Goal: Task Accomplishment & Management: Manage account settings

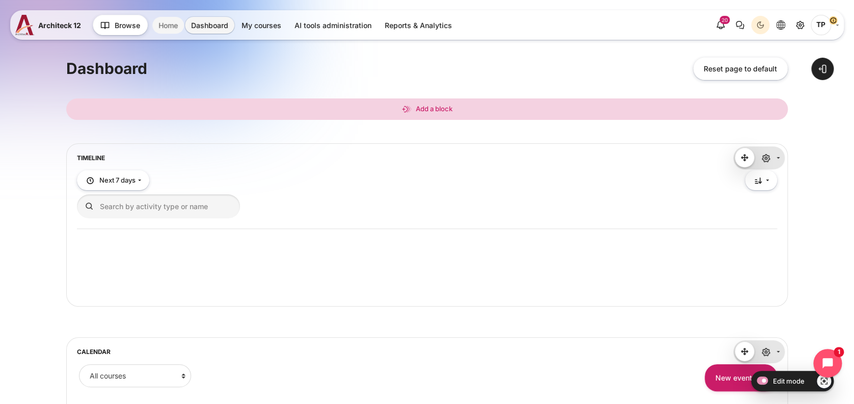
click at [173, 28] on link "Home" at bounding box center [168, 25] width 32 height 17
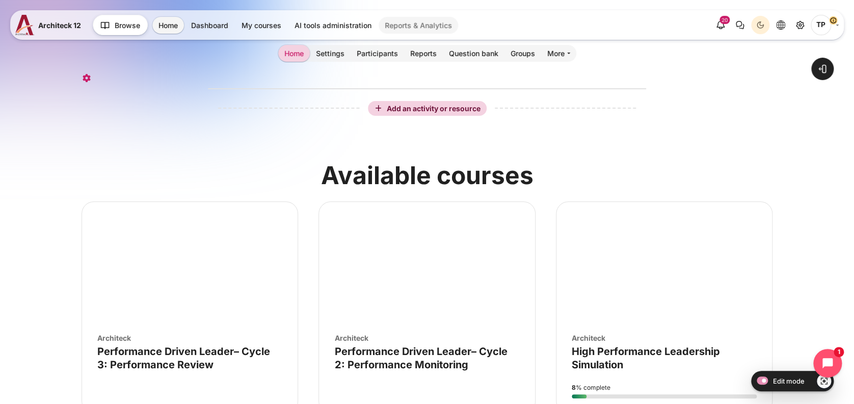
click at [424, 22] on link "Reports & Analytics" at bounding box center [419, 25] width 80 height 17
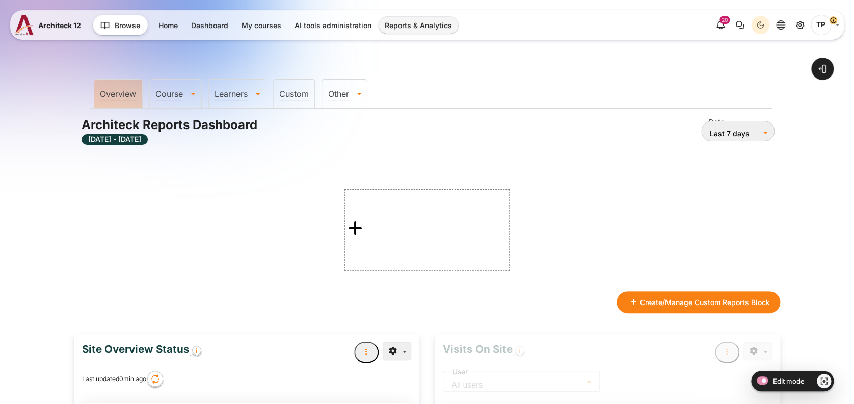
type input "12 Sep 2025"
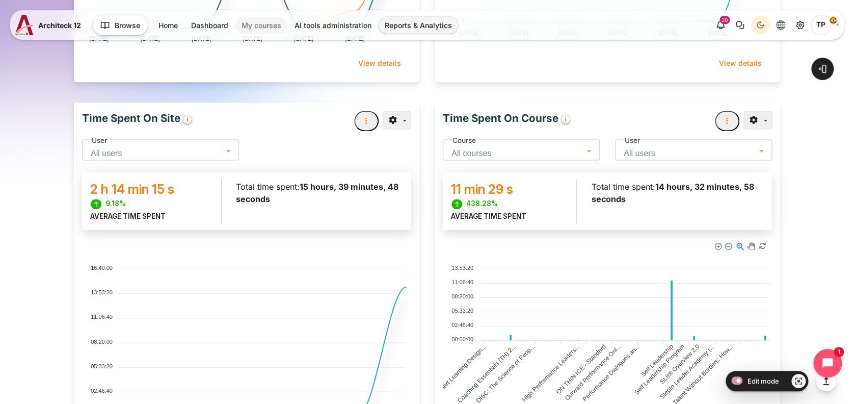
click at [245, 21] on link "My courses" at bounding box center [262, 25] width 52 height 17
click at [247, 25] on link "My courses" at bounding box center [262, 25] width 52 height 17
click at [267, 23] on link "My courses" at bounding box center [262, 25] width 52 height 17
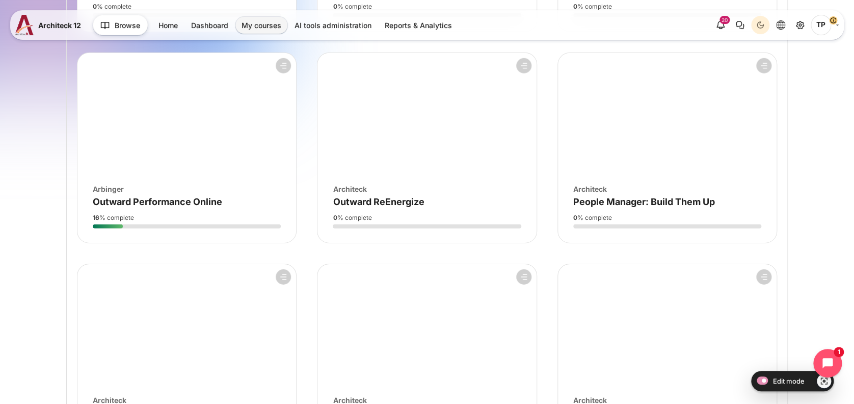
scroll to position [1359, 0]
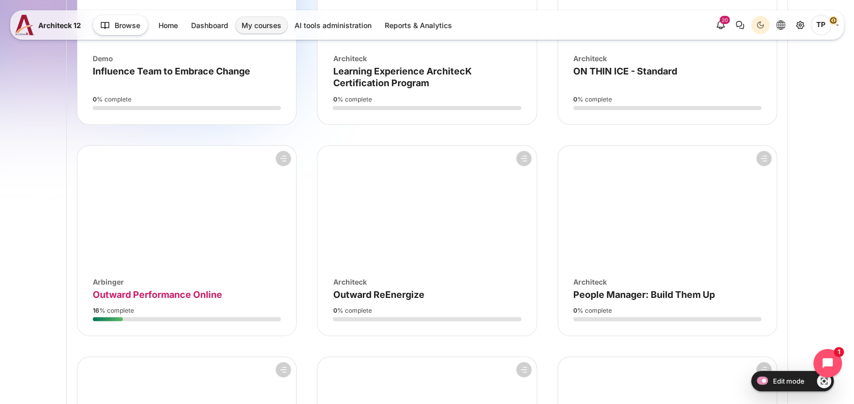
click at [140, 289] on span "Outward Performance Online" at bounding box center [157, 294] width 129 height 11
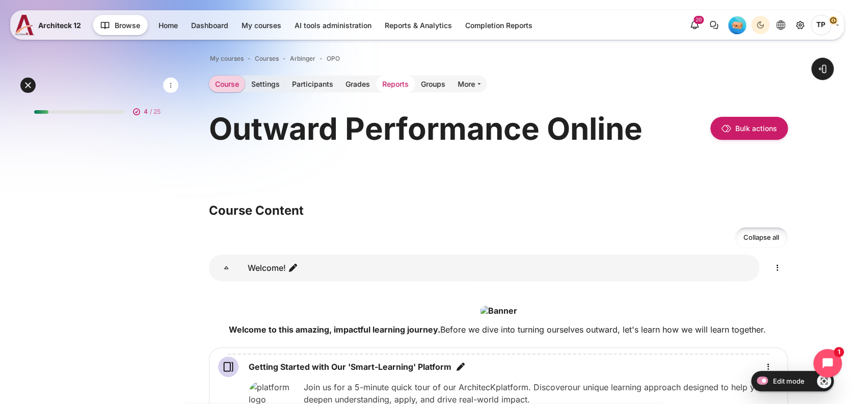
click at [378, 82] on link "Reports" at bounding box center [395, 83] width 39 height 17
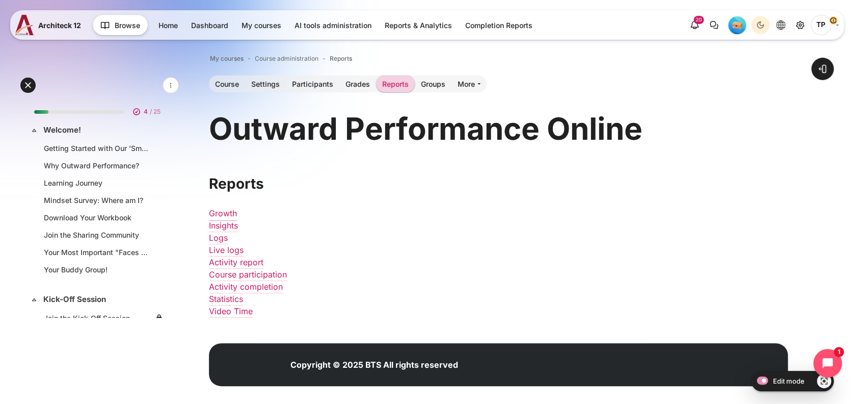
click at [218, 215] on link "Growth" at bounding box center [223, 213] width 28 height 10
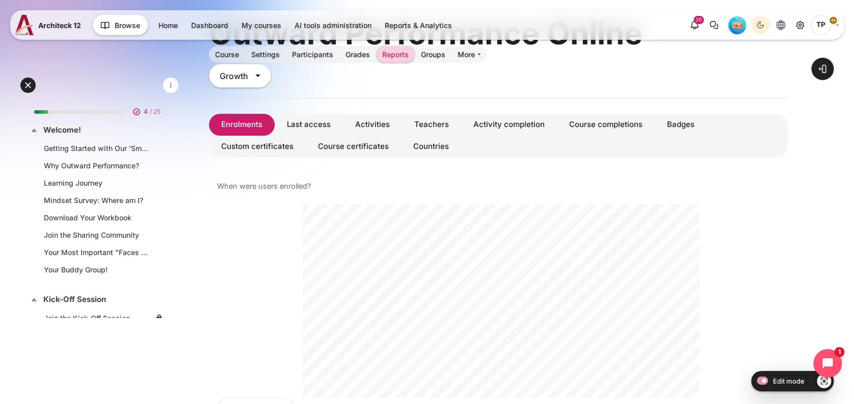
scroll to position [68, 0]
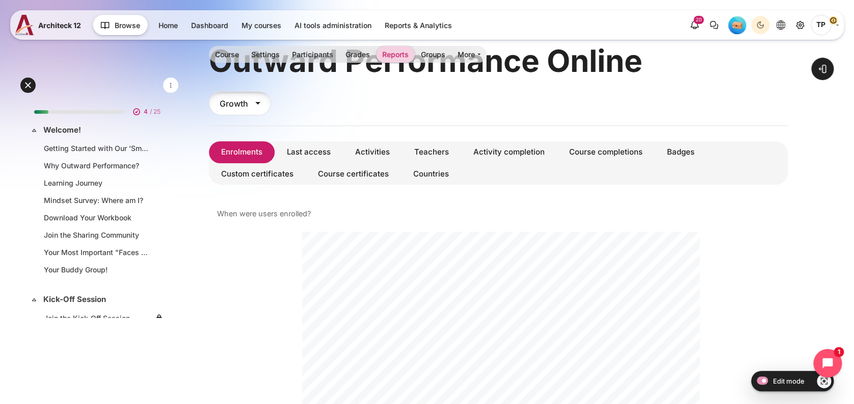
click at [258, 102] on div "Growth" at bounding box center [240, 103] width 62 height 24
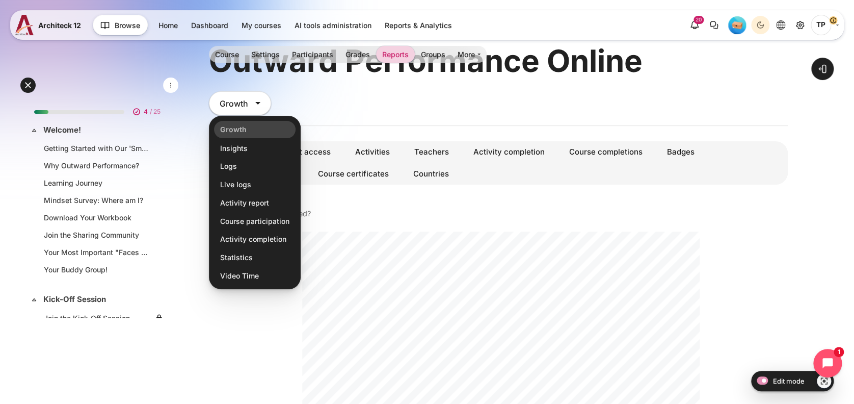
click at [413, 109] on div "Report type Growth Growth Insights Logs Live logs Activity report Course partic…" at bounding box center [498, 108] width 579 height 35
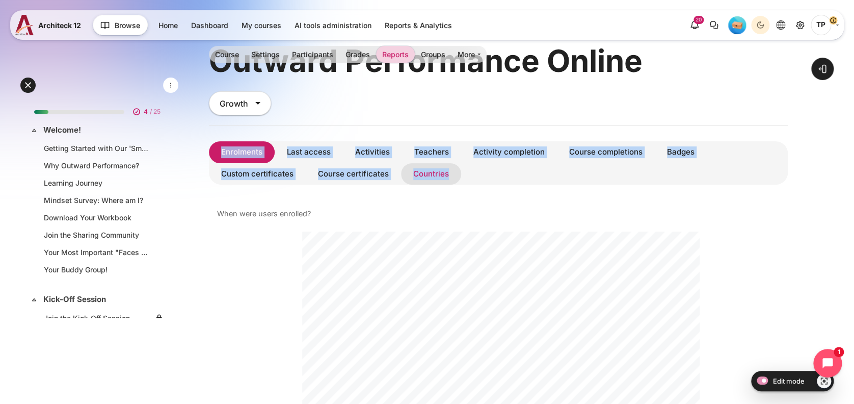
drag, startPoint x: 206, startPoint y: 145, endPoint x: 453, endPoint y: 181, distance: 249.4
click at [453, 181] on div "Open course index Open block drawer" at bounding box center [499, 375] width 712 height 826
copy ul "Enrolments Last access Activities Teachers Activity completion Course completio…"
click at [432, 155] on link "Teachers" at bounding box center [431, 152] width 59 height 22
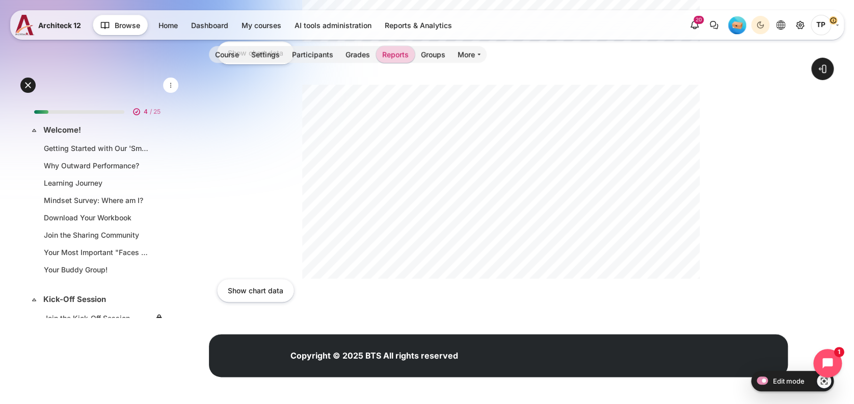
scroll to position [44, 0]
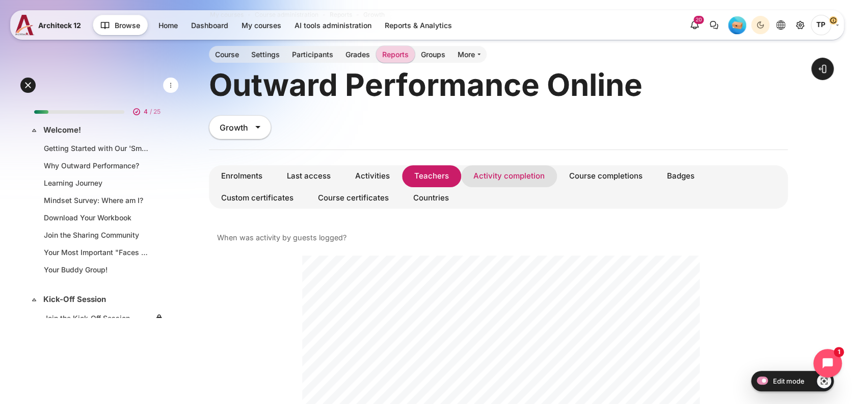
click at [495, 176] on link "Activity completion" at bounding box center [509, 176] width 96 height 22
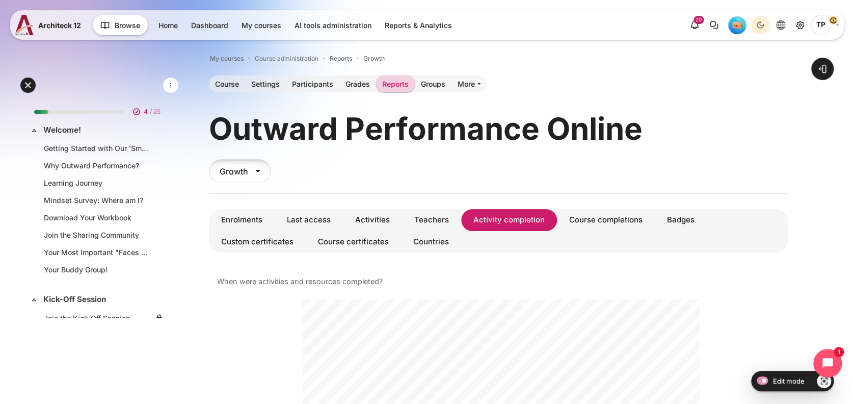
click at [246, 175] on div "Growth" at bounding box center [240, 171] width 62 height 24
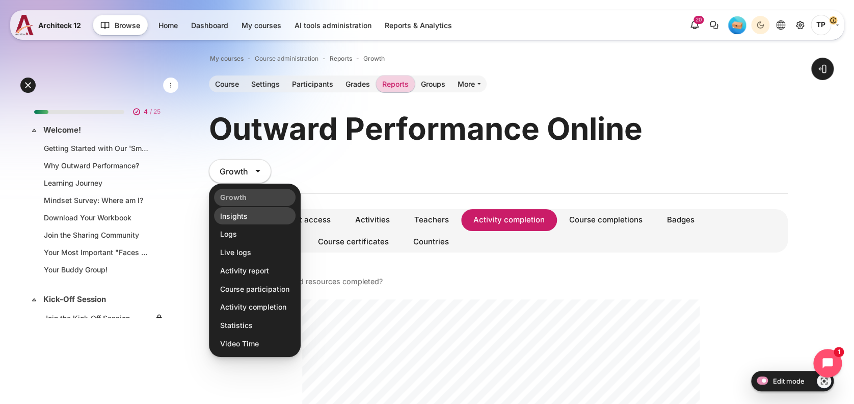
click at [234, 213] on li "Insights" at bounding box center [255, 215] width 82 height 17
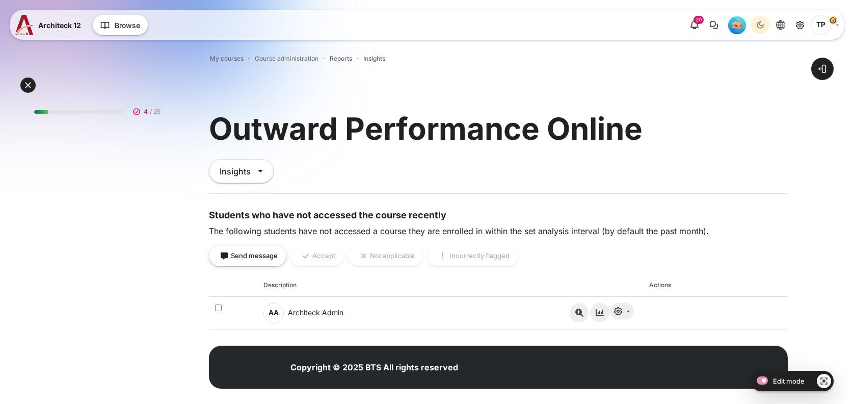
scroll to position [12, 0]
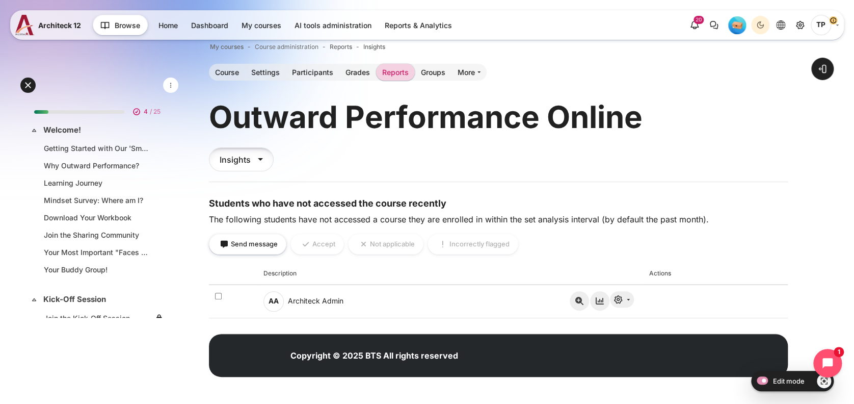
click at [241, 162] on div "Insights" at bounding box center [241, 159] width 65 height 24
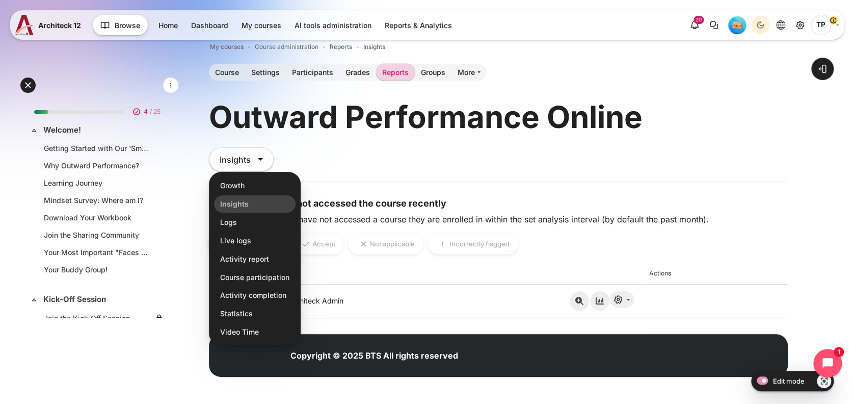
click at [551, 164] on div "Report type Insights Growth Insights Logs Live logs Activity report Course part…" at bounding box center [498, 164] width 579 height 35
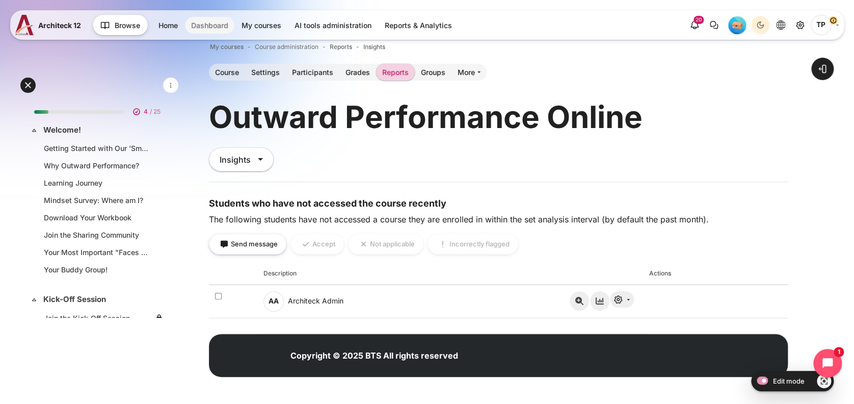
click at [204, 20] on link "Dashboard" at bounding box center [209, 25] width 49 height 17
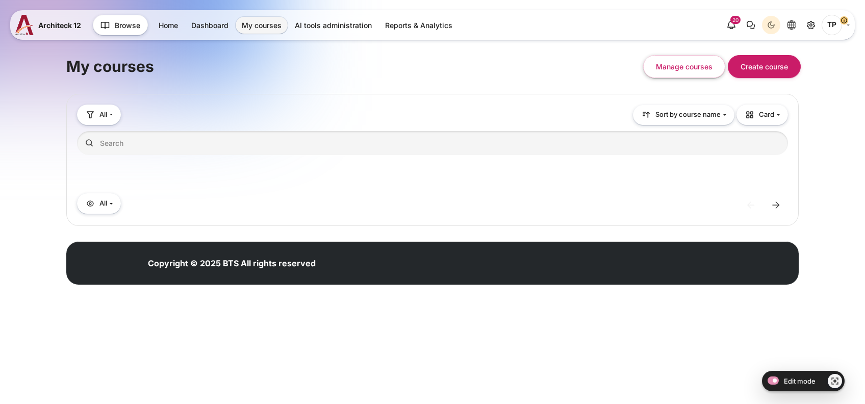
click at [264, 23] on link "My courses" at bounding box center [262, 25] width 52 height 17
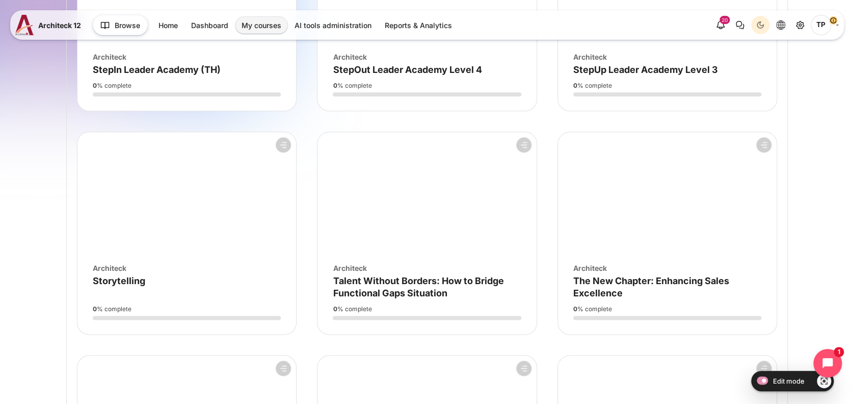
scroll to position [2232, 0]
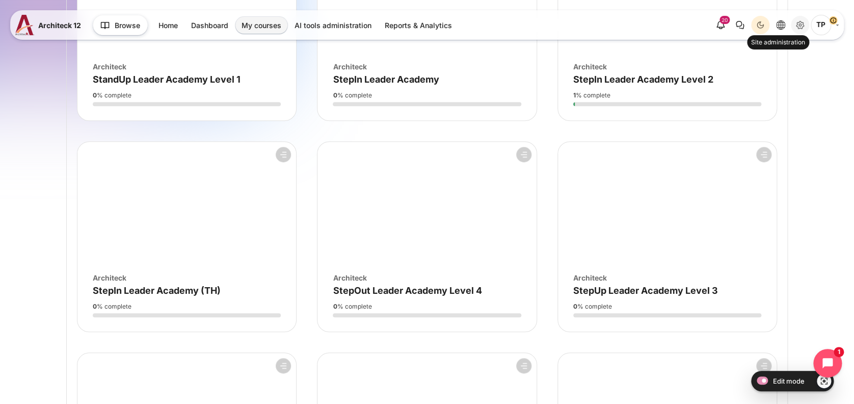
click at [804, 29] on icon "Site administration" at bounding box center [800, 25] width 12 height 12
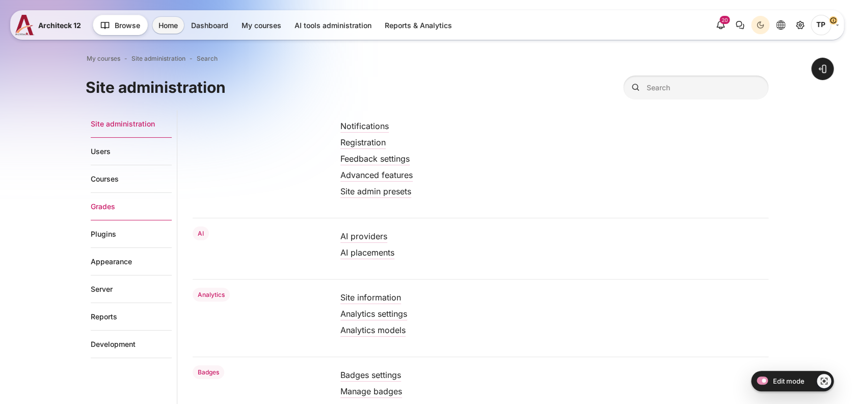
click at [110, 208] on link "Grades" at bounding box center [131, 207] width 81 height 28
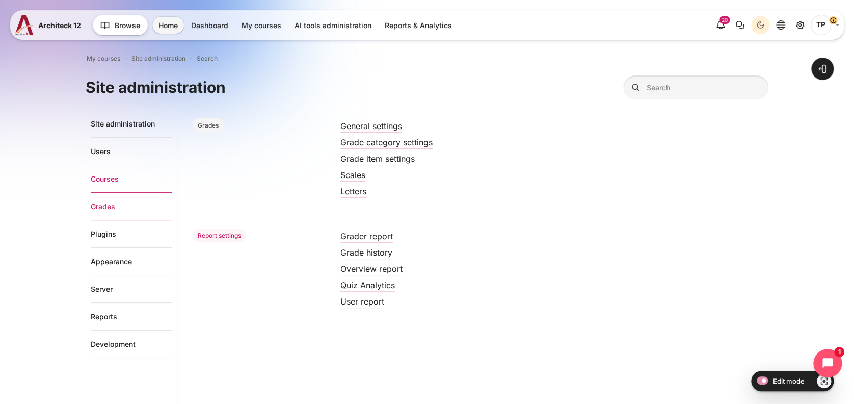
click at [105, 176] on link "Courses" at bounding box center [131, 179] width 81 height 28
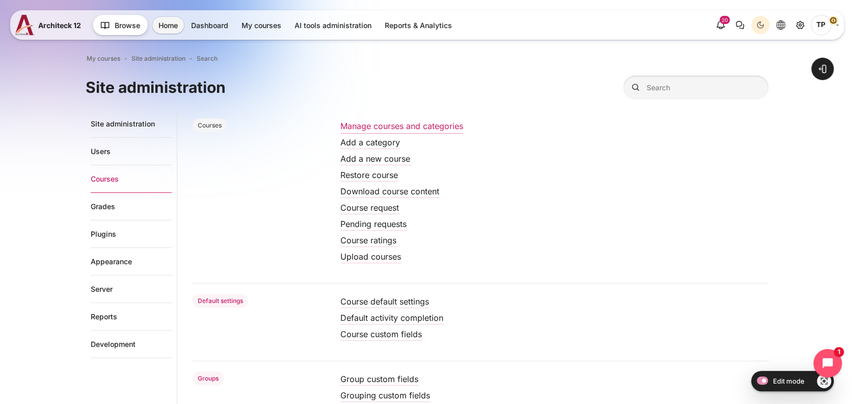
click at [352, 125] on link "Manage courses and categories" at bounding box center [402, 126] width 123 height 10
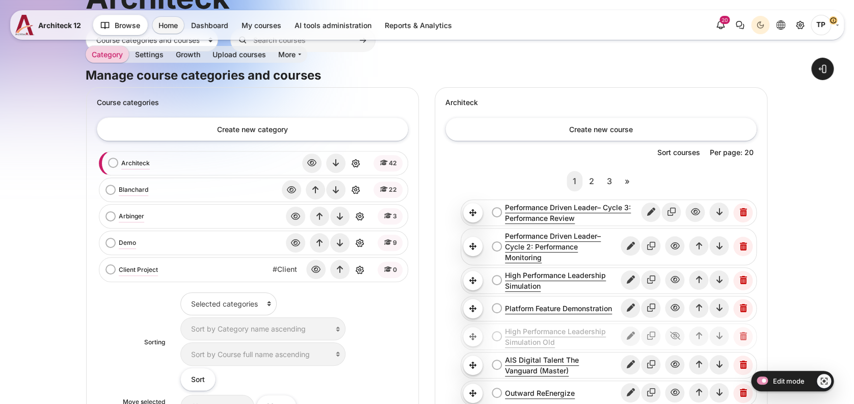
scroll to position [136, 0]
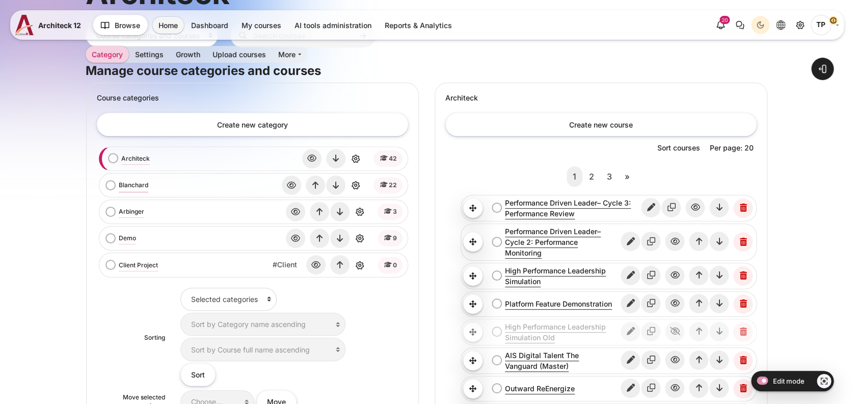
click at [139, 185] on link "Blanchard" at bounding box center [134, 184] width 30 height 9
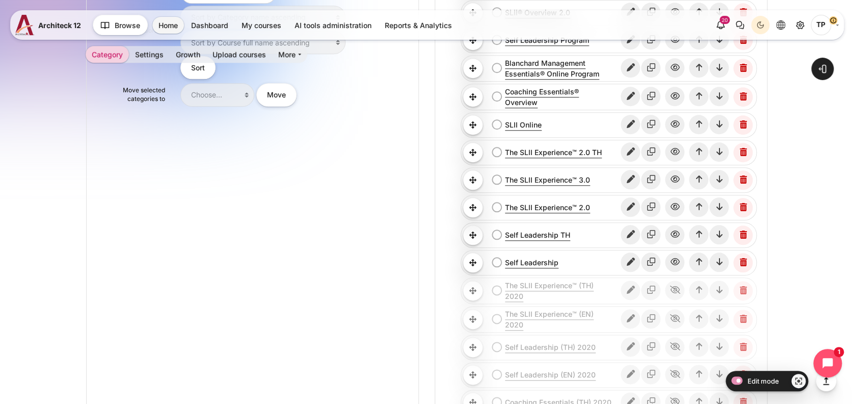
scroll to position [408, 0]
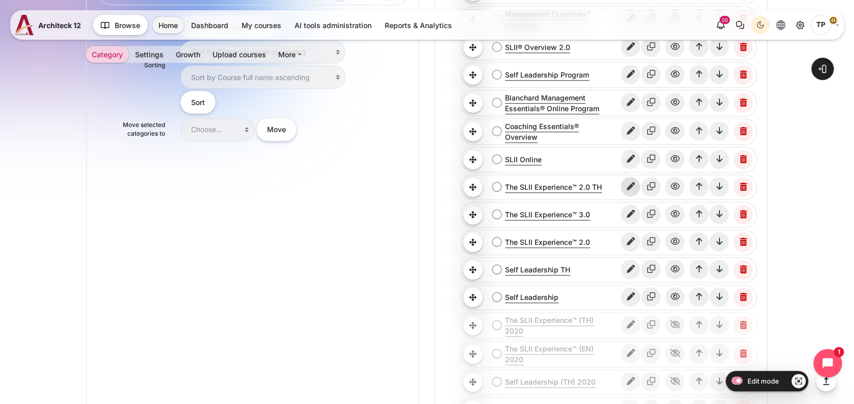
click at [636, 184] on icon "Edit" at bounding box center [630, 186] width 19 height 19
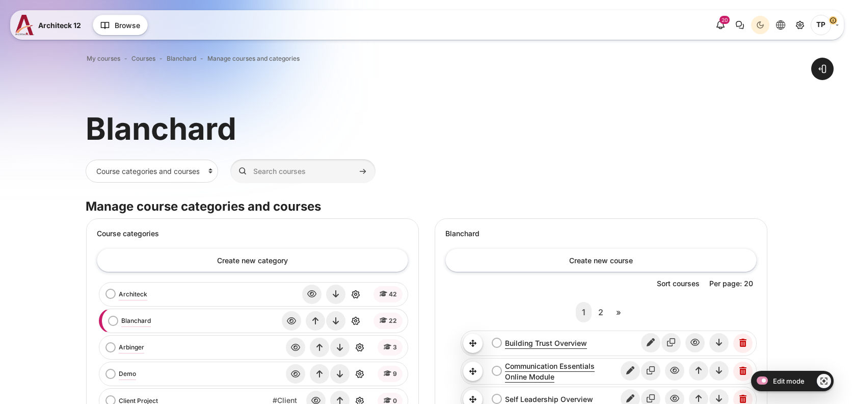
scroll to position [408, 0]
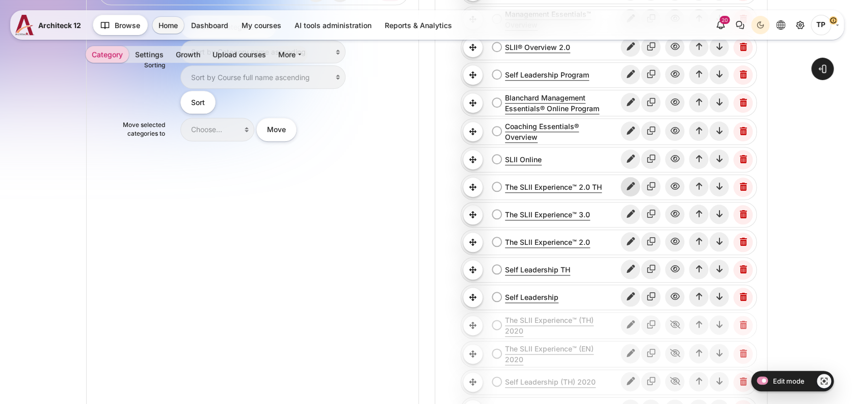
click at [636, 187] on icon "Edit" at bounding box center [630, 186] width 19 height 19
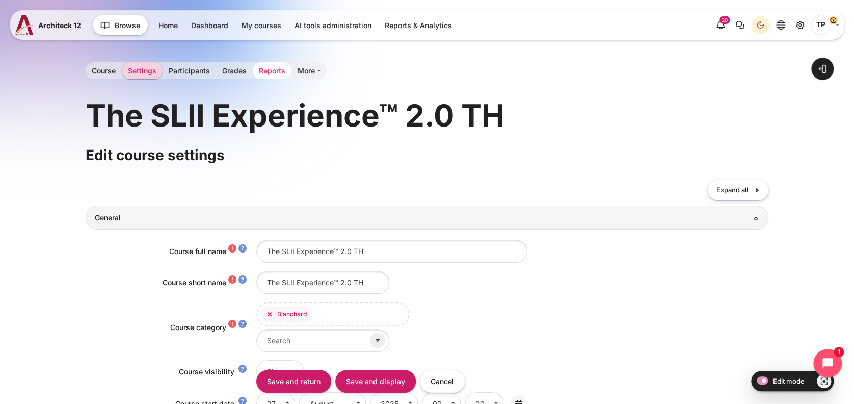
click at [254, 67] on link "Reports" at bounding box center [272, 70] width 39 height 17
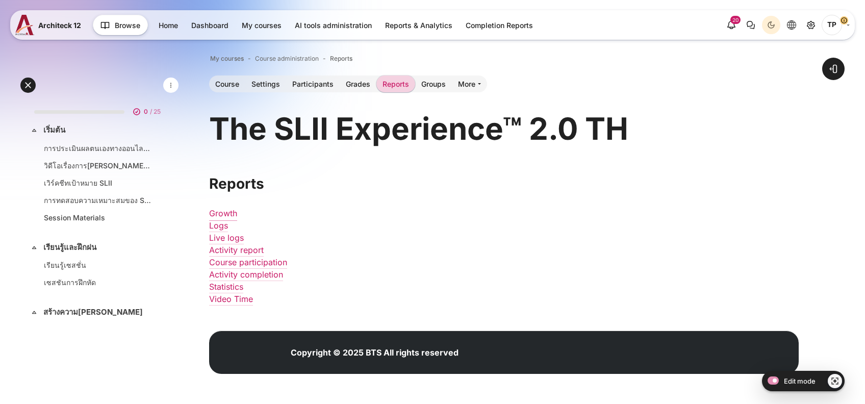
click at [231, 211] on link "Growth" at bounding box center [223, 213] width 28 height 10
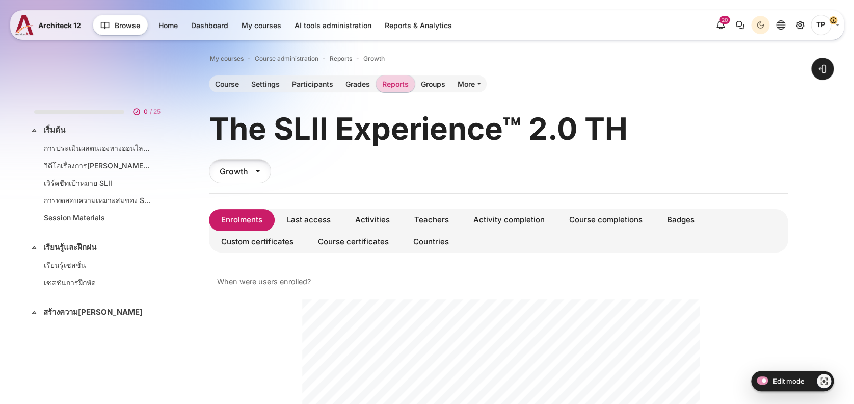
click at [247, 173] on div "Growth" at bounding box center [240, 171] width 62 height 24
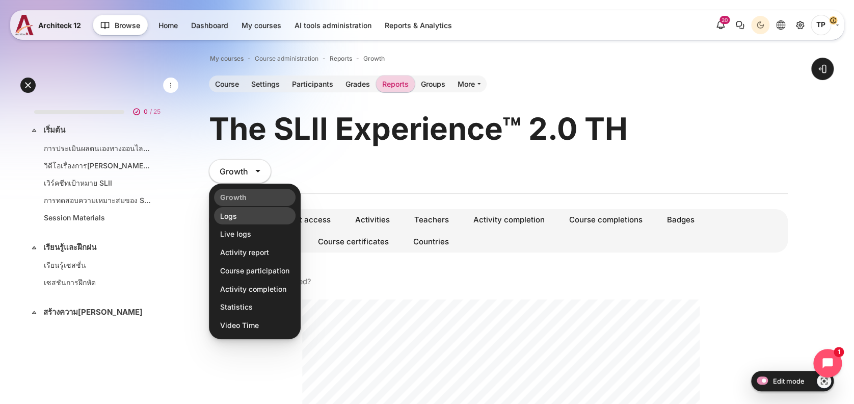
click at [244, 220] on li "Logs" at bounding box center [255, 215] width 82 height 17
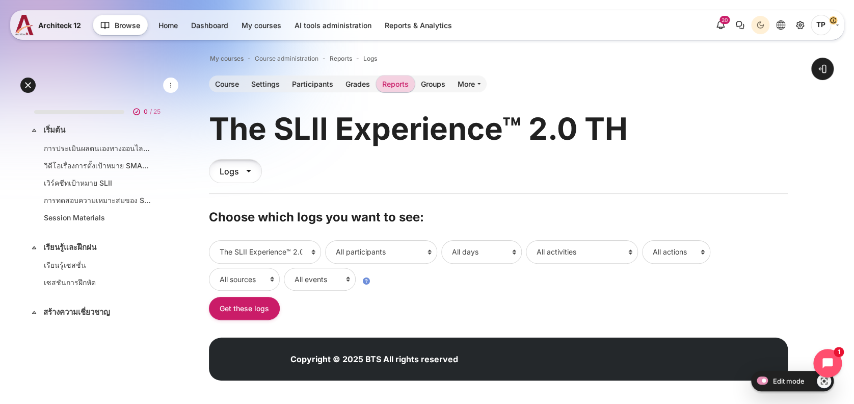
click at [249, 175] on div "Logs" at bounding box center [235, 171] width 53 height 24
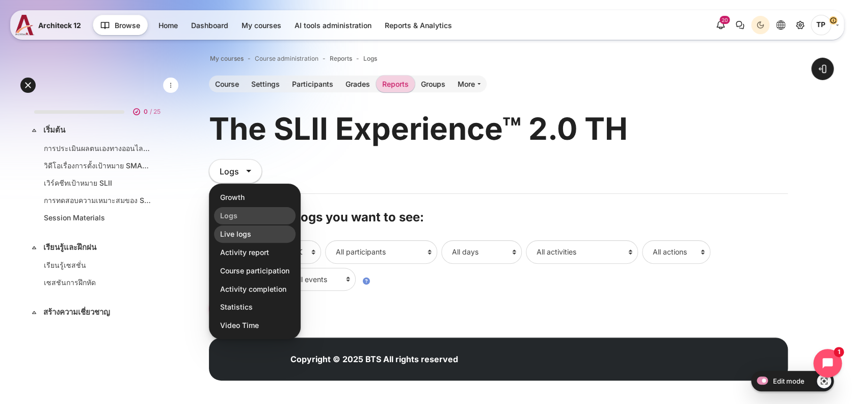
click at [251, 235] on li "Live logs" at bounding box center [255, 233] width 82 height 17
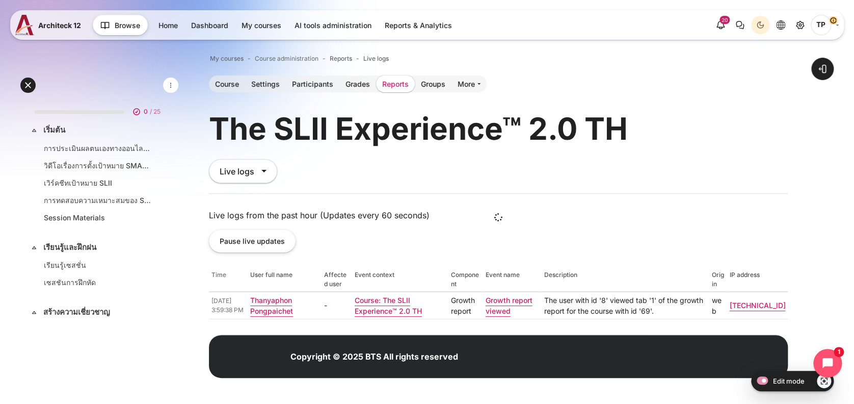
click at [392, 79] on link "Reports" at bounding box center [395, 83] width 39 height 17
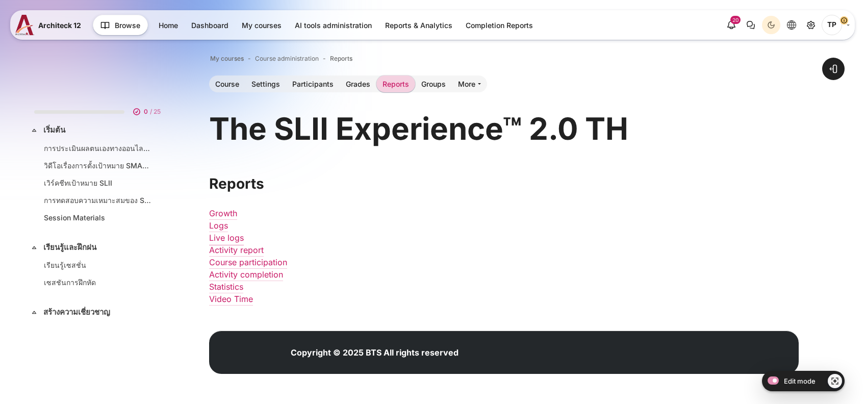
click at [228, 239] on link "Live logs" at bounding box center [226, 237] width 35 height 10
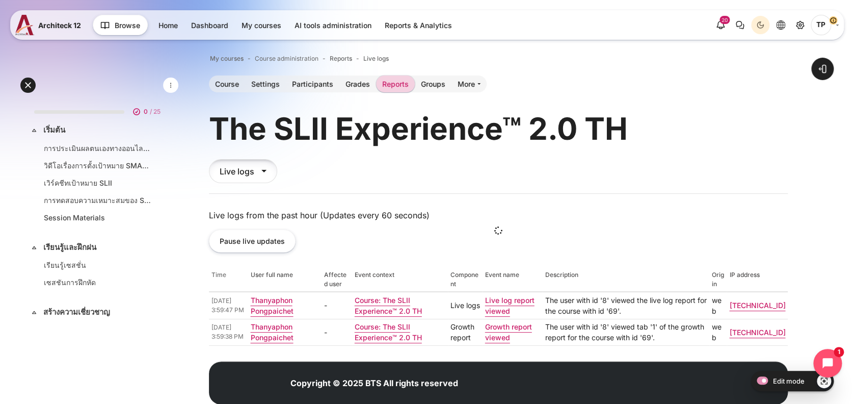
click at [270, 175] on div "Live logs" at bounding box center [243, 171] width 68 height 24
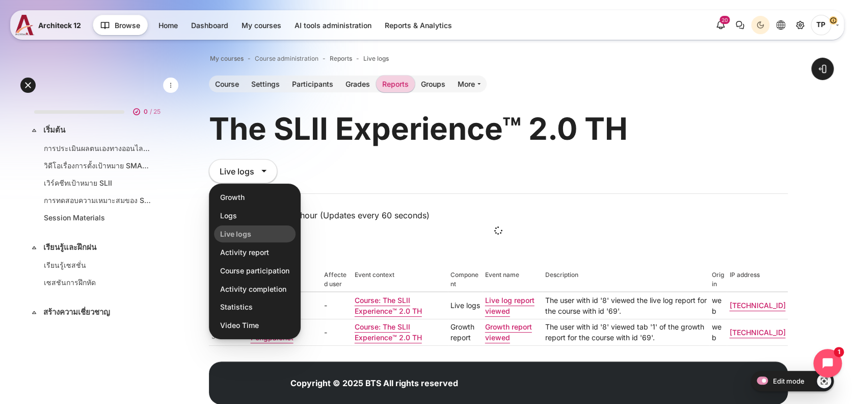
click at [240, 247] on li "Activity report" at bounding box center [255, 252] width 82 height 17
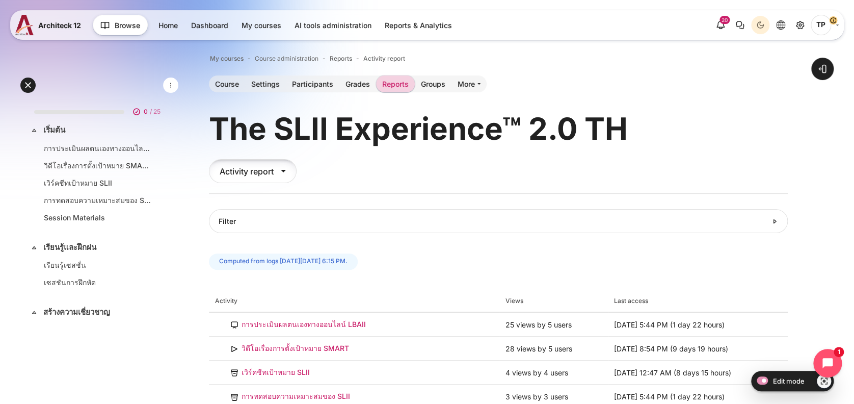
click at [252, 165] on div "Activity report" at bounding box center [253, 171] width 88 height 24
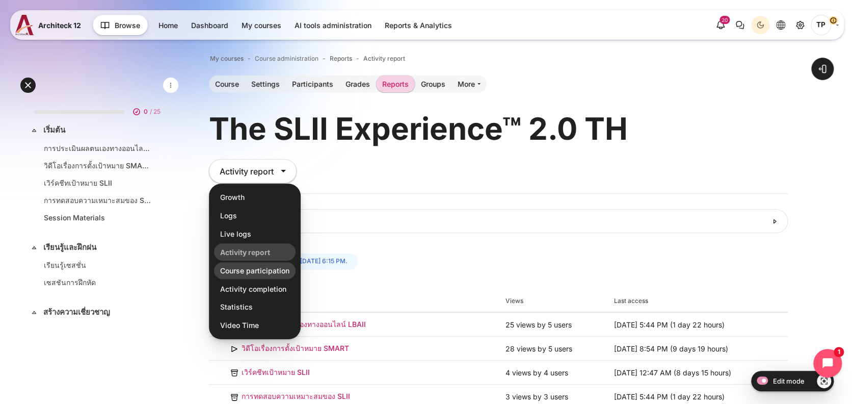
click at [248, 268] on li "Course participation" at bounding box center [255, 270] width 82 height 17
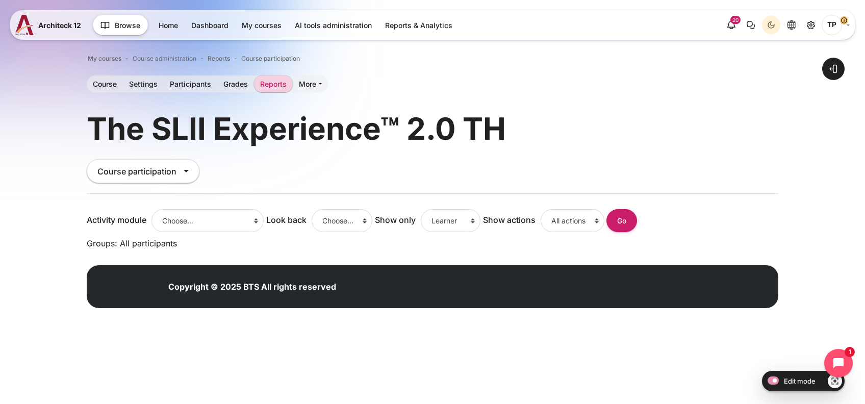
drag, startPoint x: 141, startPoint y: 177, endPoint x: 145, endPoint y: 224, distance: 46.6
click at [141, 177] on div "Course participation" at bounding box center [143, 171] width 113 height 24
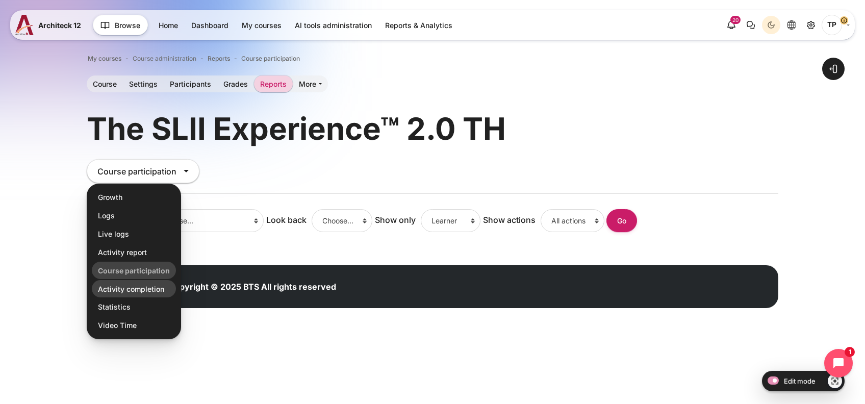
click at [127, 292] on li "Activity completion" at bounding box center [134, 288] width 84 height 17
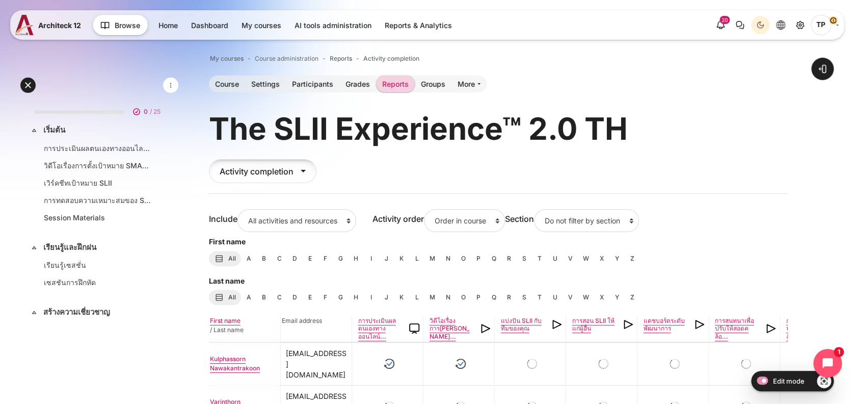
click at [257, 170] on div "Activity completion" at bounding box center [263, 171] width 108 height 24
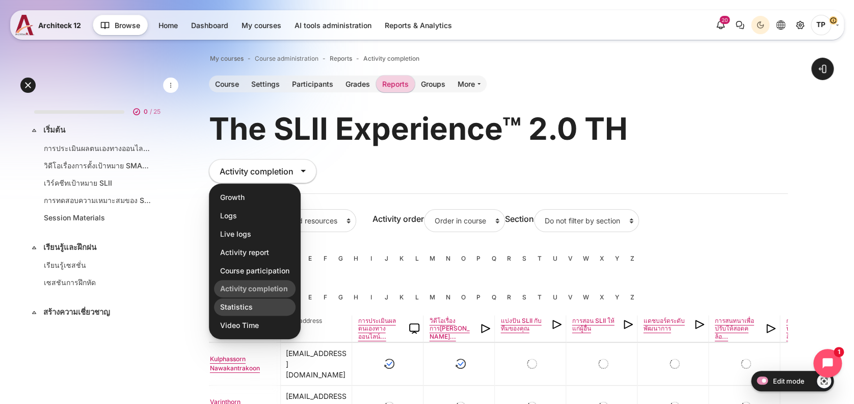
click at [233, 308] on li "Statistics" at bounding box center [255, 306] width 82 height 17
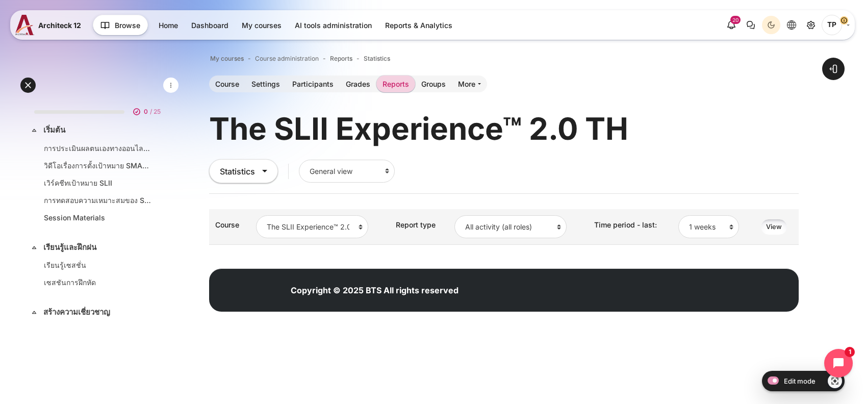
click at [767, 224] on input "View" at bounding box center [774, 227] width 28 height 16
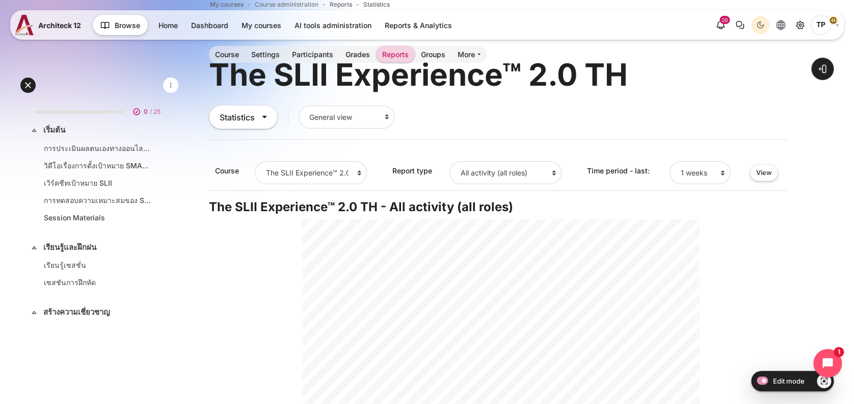
scroll to position [4, 0]
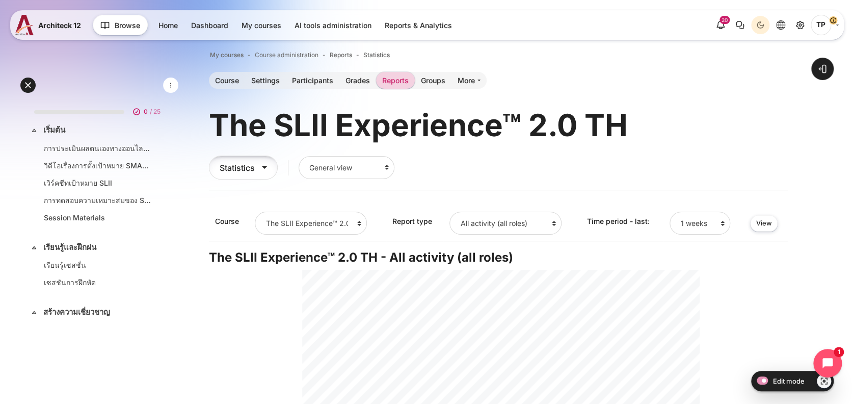
drag, startPoint x: 190, startPoint y: 169, endPoint x: 262, endPoint y: 172, distance: 72.0
click at [262, 172] on div "Open course index Open block drawer" at bounding box center [499, 385] width 712 height 718
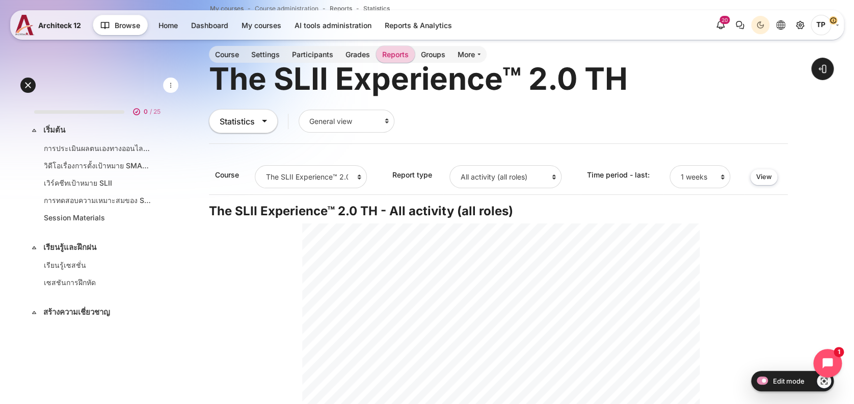
scroll to position [0, 0]
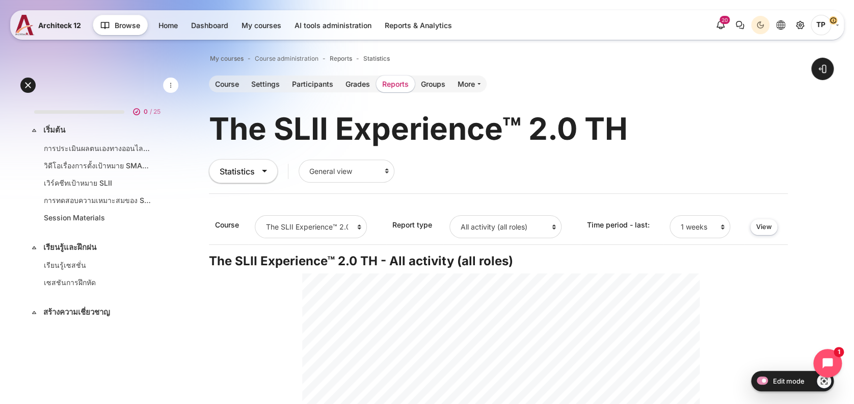
click at [388, 84] on link "Reports" at bounding box center [395, 83] width 39 height 17
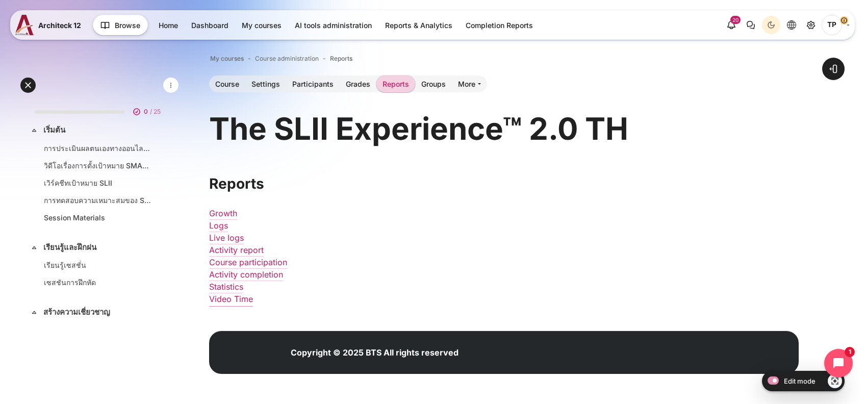
click at [216, 298] on link "Video Time" at bounding box center [231, 299] width 44 height 10
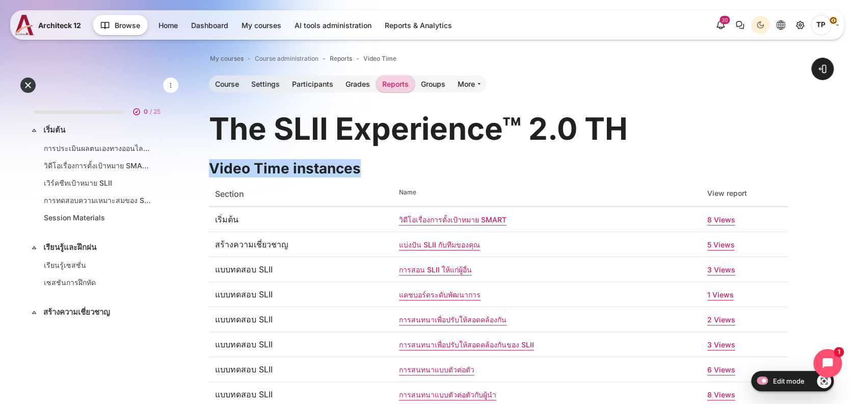
drag, startPoint x: 203, startPoint y: 167, endPoint x: 407, endPoint y: 163, distance: 203.9
copy h2 "Video Time instances"
click at [410, 80] on link "Reports" at bounding box center [395, 83] width 39 height 17
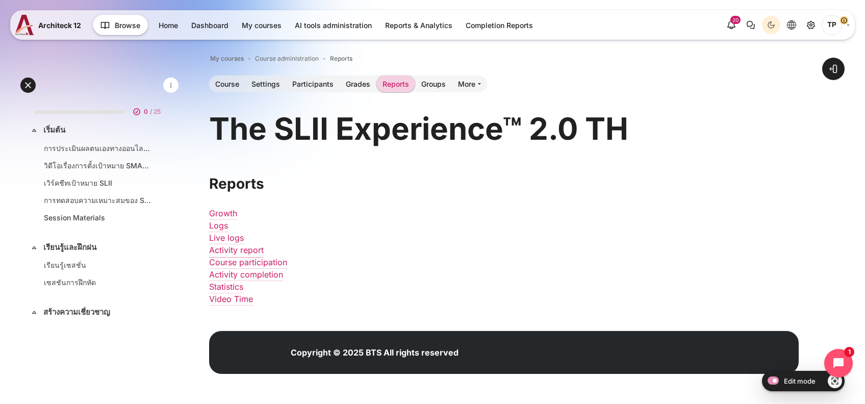
click at [228, 246] on link "Activity report" at bounding box center [236, 250] width 55 height 10
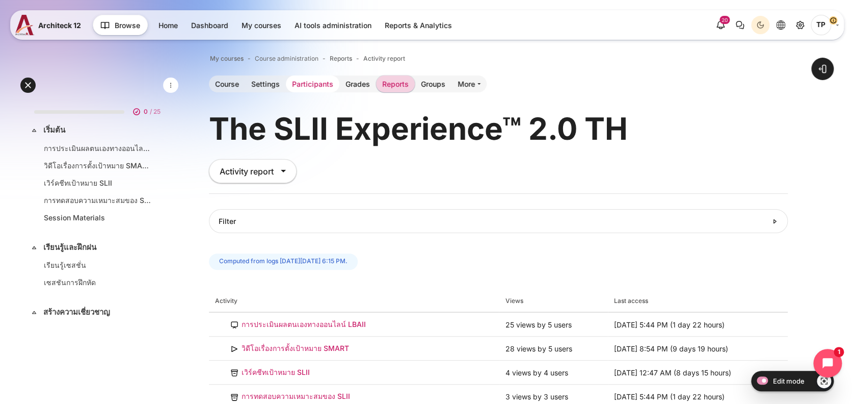
click at [318, 82] on link "Participants" at bounding box center [313, 83] width 54 height 17
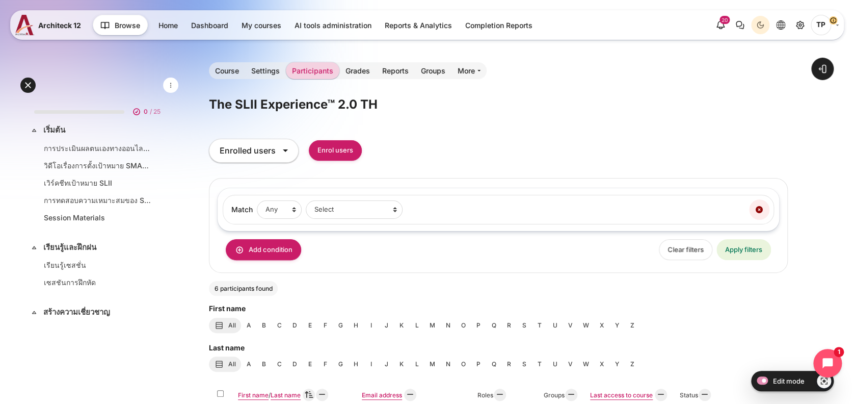
click at [346, 135] on div "The SLII Experience™ 2.0 TH Blocks Participants tertiary navigation. Enrolled u…" at bounding box center [498, 383] width 579 height 577
click at [334, 148] on input "Enrol users" at bounding box center [335, 150] width 53 height 21
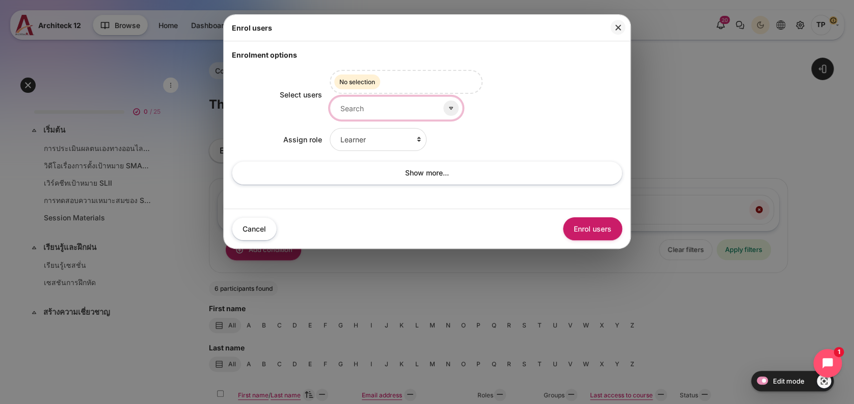
click at [373, 110] on input "Select users" at bounding box center [396, 107] width 133 height 23
type input "g"
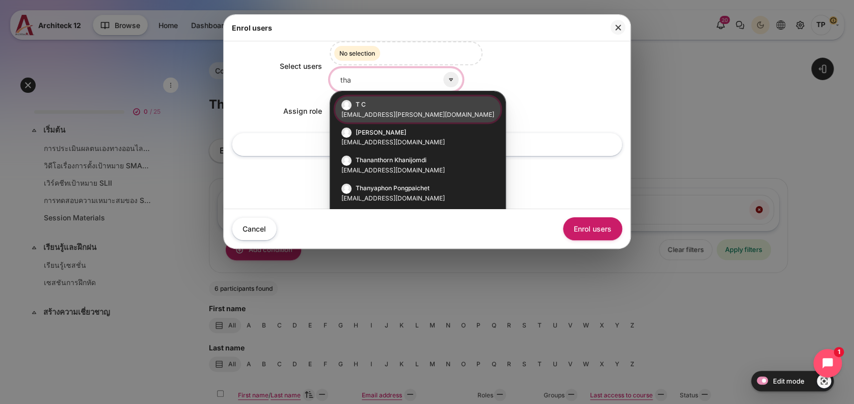
scroll to position [54, 0]
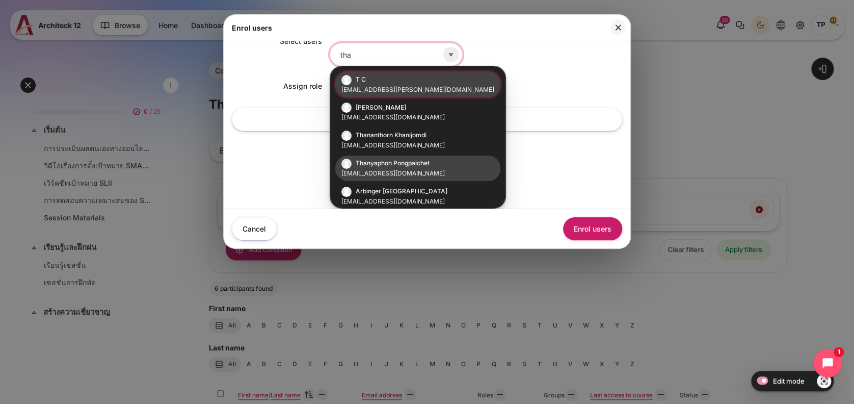
type input "tha"
click at [404, 165] on span "Thanyaphon Pongpaichet" at bounding box center [393, 163] width 74 height 8
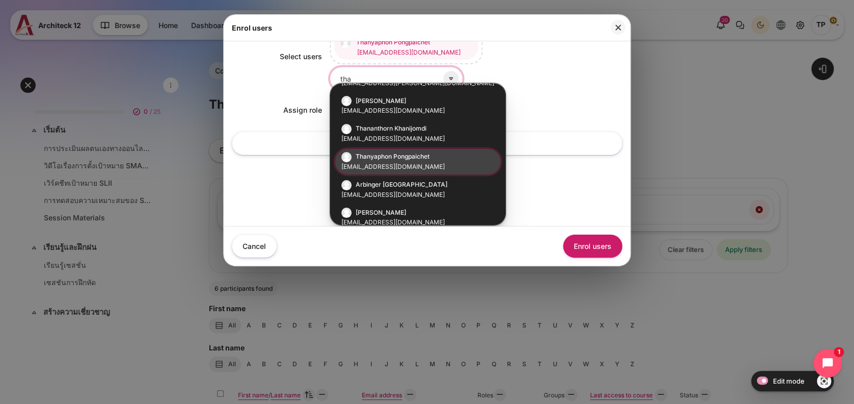
scroll to position [43, 0]
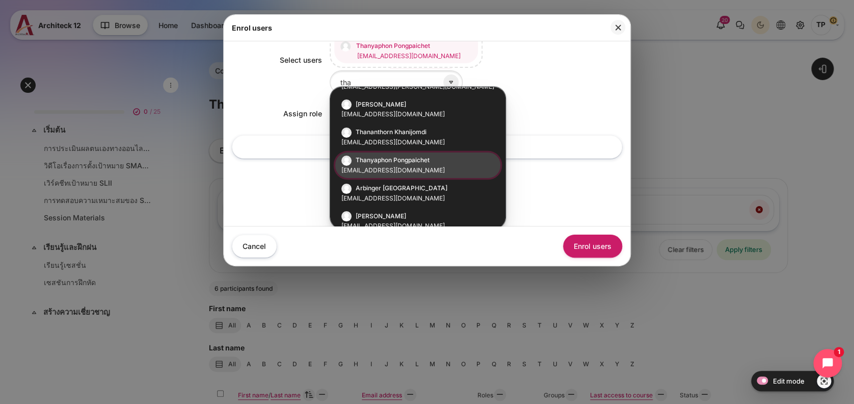
click at [536, 17] on legend "Enrolment options" at bounding box center [427, 11] width 390 height 11
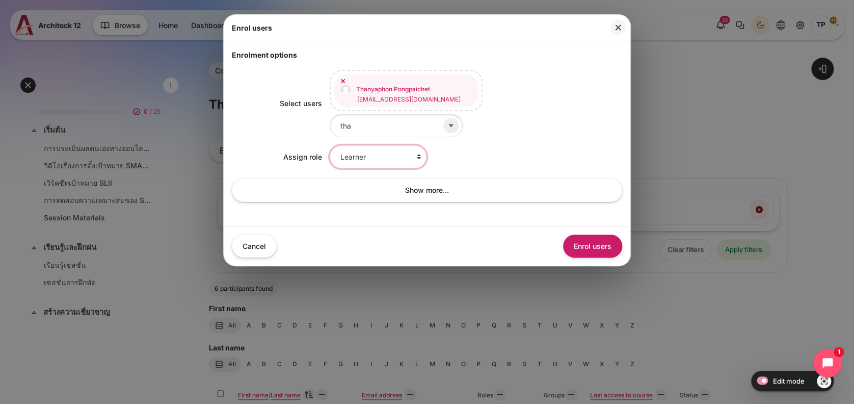
click at [366, 160] on select "Learner Faculty Client Sponsor 3 Manager Teacher Non-editing teacher Student Le…" at bounding box center [378, 156] width 97 height 23
select select "14"
click at [330, 145] on select "Learner Faculty Client Sponsor 3 Manager Teacher Non-editing teacher Student Le…" at bounding box center [378, 156] width 97 height 23
click at [614, 237] on button "Enrol users" at bounding box center [592, 245] width 59 height 23
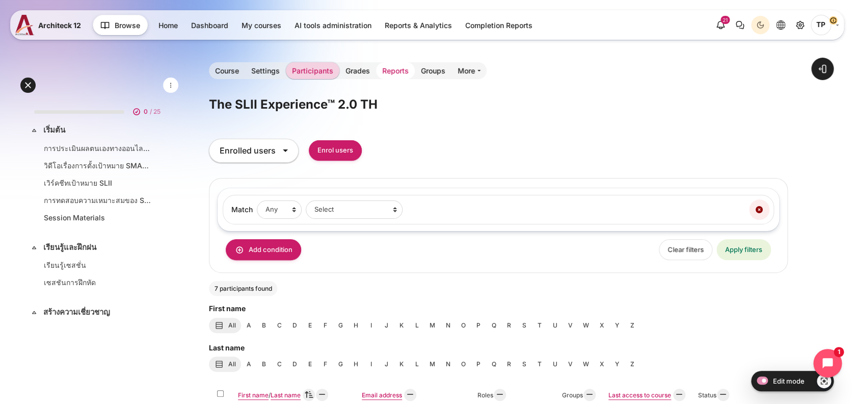
click at [397, 72] on link "Reports" at bounding box center [395, 70] width 39 height 17
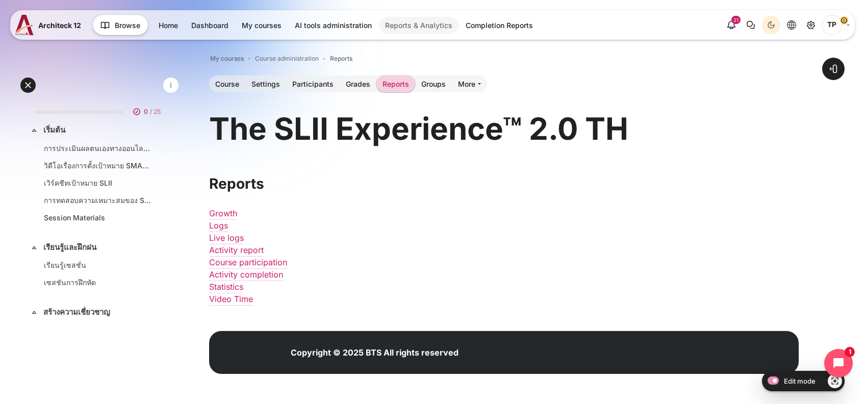
click at [428, 23] on link "Reports & Analytics" at bounding box center [419, 25] width 80 height 17
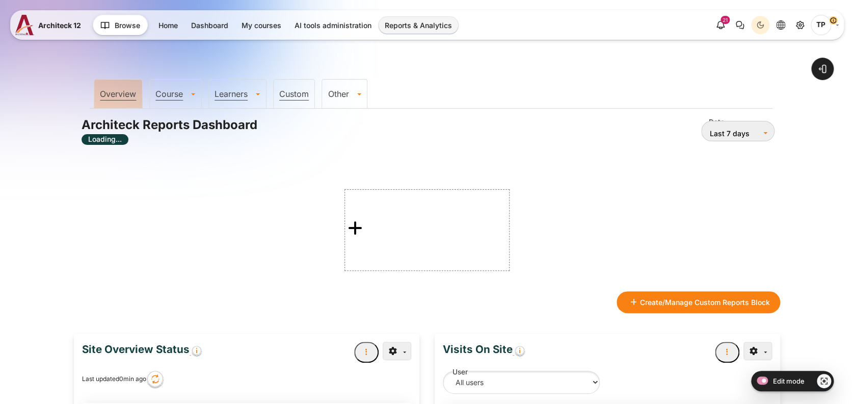
type input "12 Sep 2025"
click at [338, 94] on link "Other" at bounding box center [344, 94] width 45 height 10
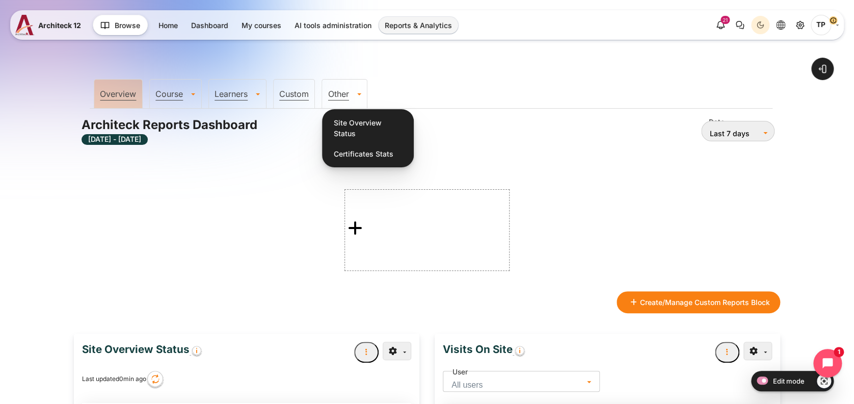
click at [497, 79] on ul "Overview Course All Courses Summary Course Activities Summary Course Activity C…" at bounding box center [431, 93] width 683 height 32
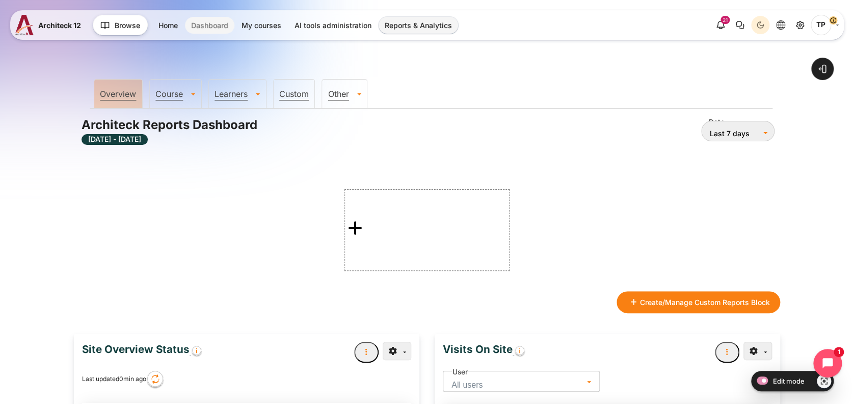
click at [191, 23] on link "Dashboard" at bounding box center [209, 25] width 49 height 17
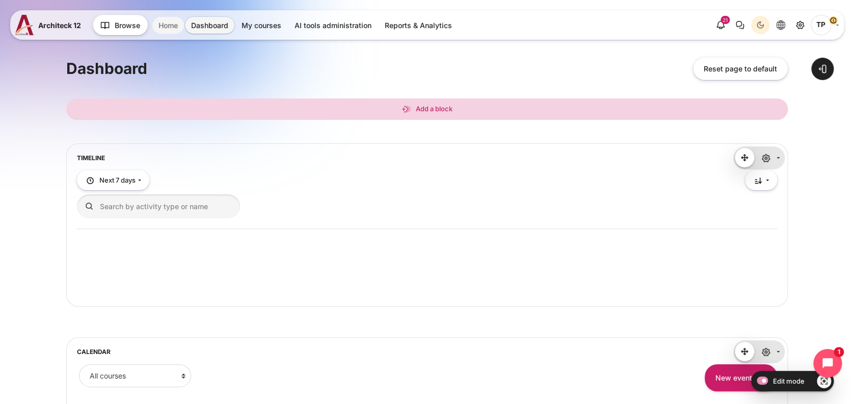
click at [165, 22] on link "Home" at bounding box center [168, 25] width 32 height 17
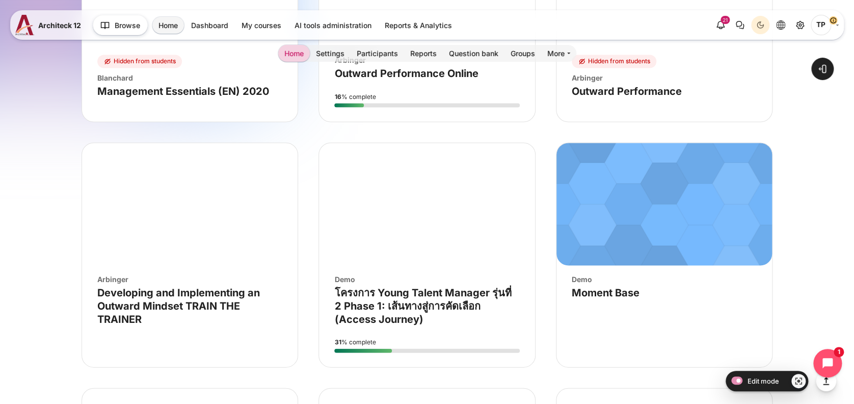
scroll to position [4825, 0]
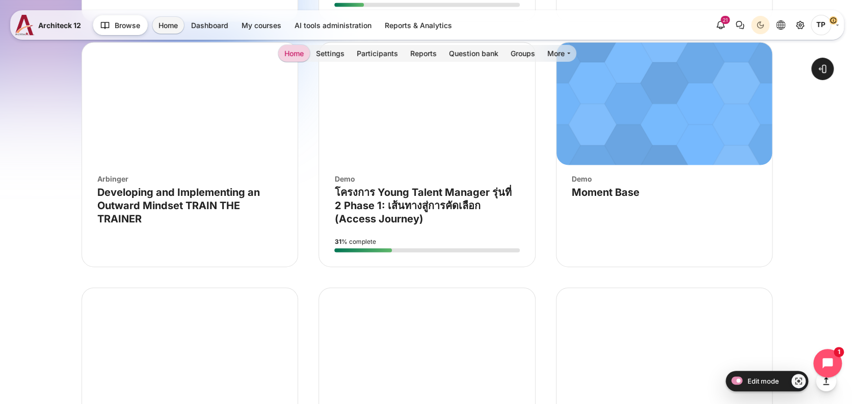
click at [473, 173] on div "Demo" at bounding box center [426, 178] width 185 height 11
click at [439, 210] on h4 "Course name โครงการ Young Talent Manager รุ่นที่ 2 Phase 1: เส้นทางสู่การคัดเลื…" at bounding box center [426, 206] width 185 height 40
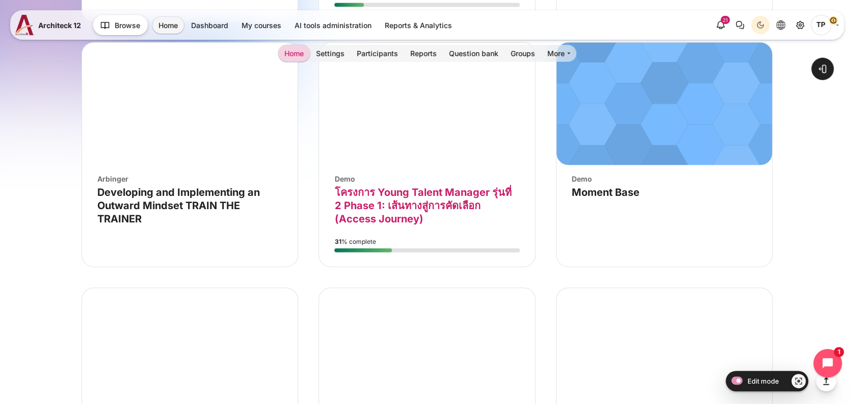
click at [440, 200] on link "Course name โครงการ Young Talent Manager รุ่นที่ 2 Phase 1: เส้นทางสู่การคัดเลื…" at bounding box center [422, 205] width 177 height 39
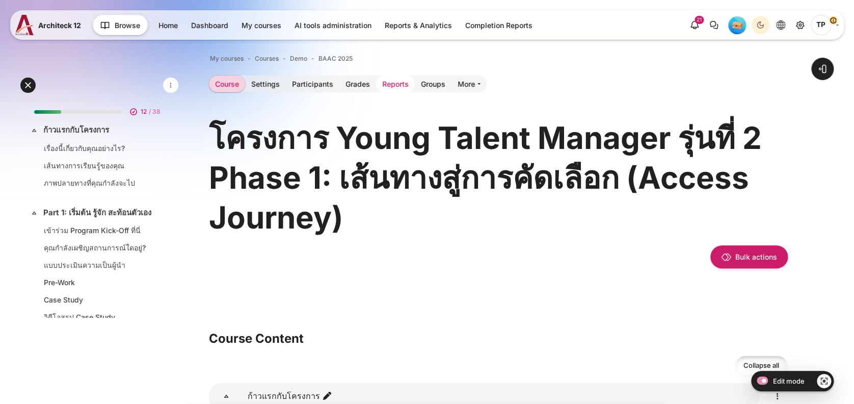
click at [386, 89] on link "Reports" at bounding box center [395, 83] width 39 height 17
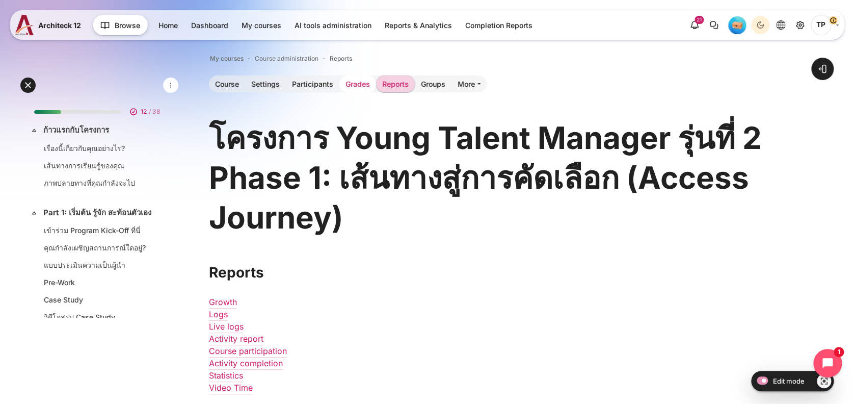
click at [355, 86] on link "Grades" at bounding box center [358, 83] width 37 height 17
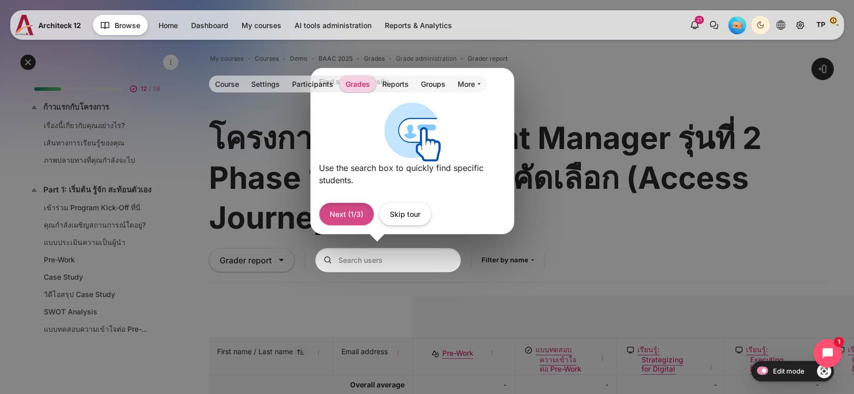
click at [342, 207] on button "Next (1/3)" at bounding box center [346, 213] width 55 height 23
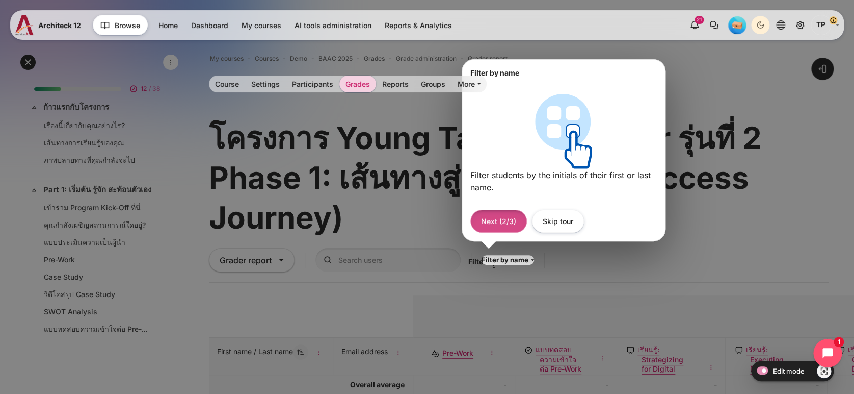
click at [505, 225] on button "Next (2/3)" at bounding box center [499, 221] width 57 height 23
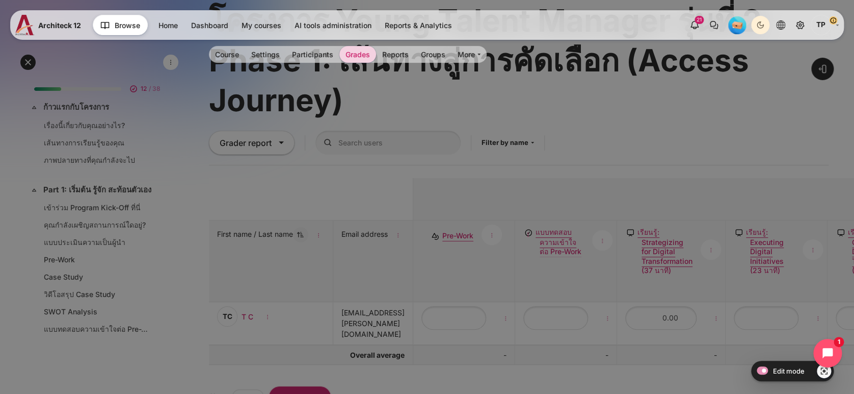
scroll to position [273, 0]
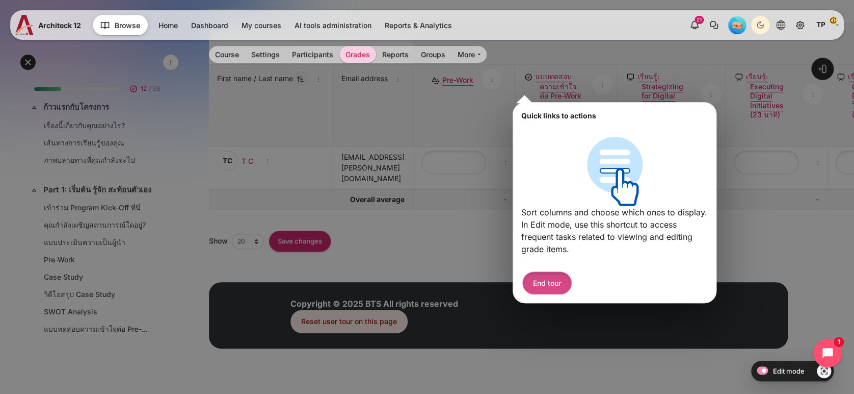
click at [553, 285] on button "End tour" at bounding box center [547, 282] width 49 height 23
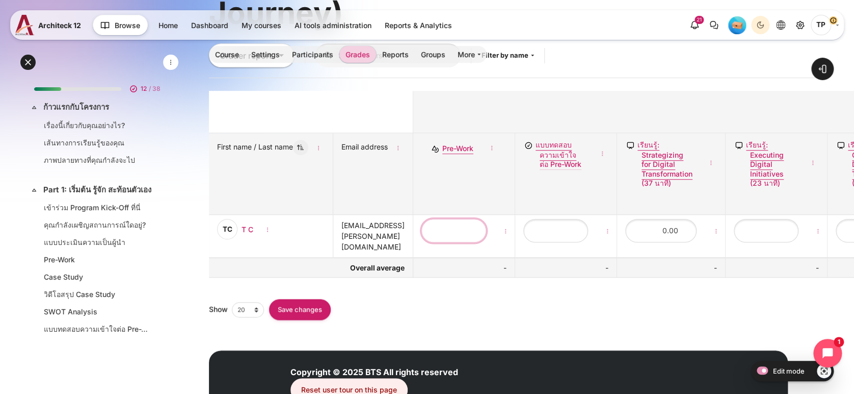
click at [477, 231] on input "T C Pre-Work grade" at bounding box center [454, 230] width 65 height 23
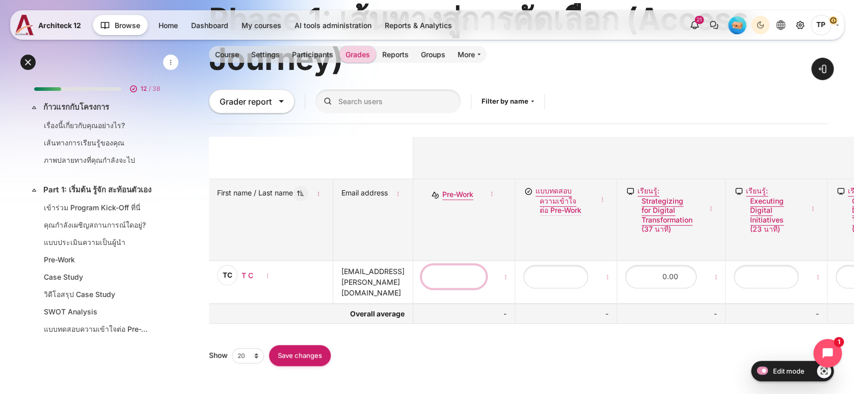
scroll to position [137, 0]
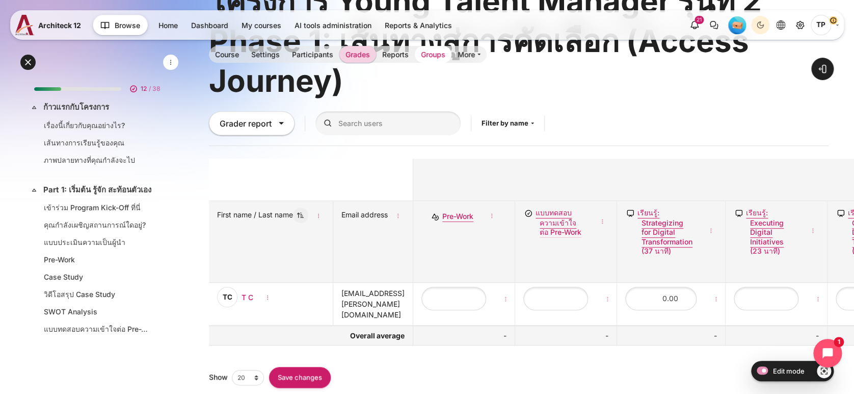
click at [443, 57] on link "Groups" at bounding box center [433, 54] width 37 height 17
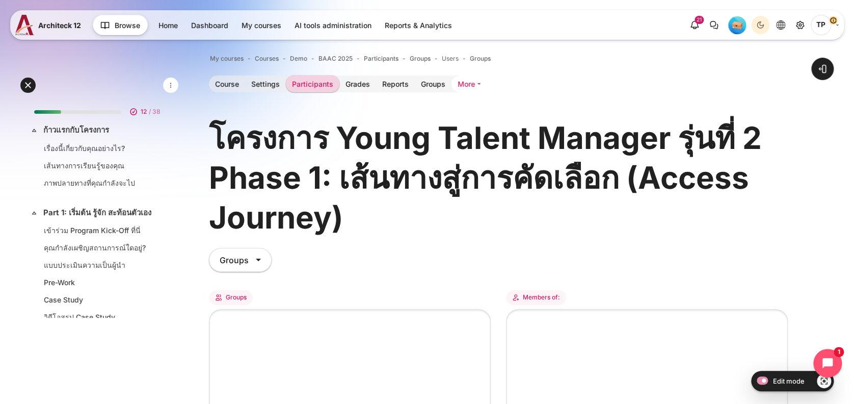
click at [463, 81] on link "More" at bounding box center [469, 83] width 35 height 17
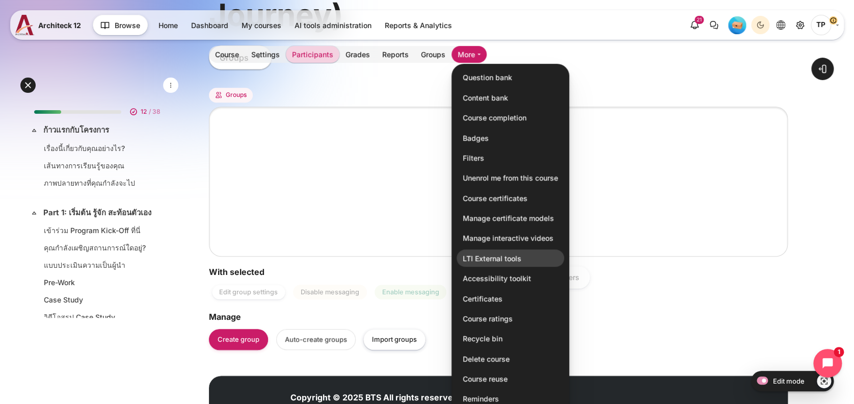
scroll to position [204, 0]
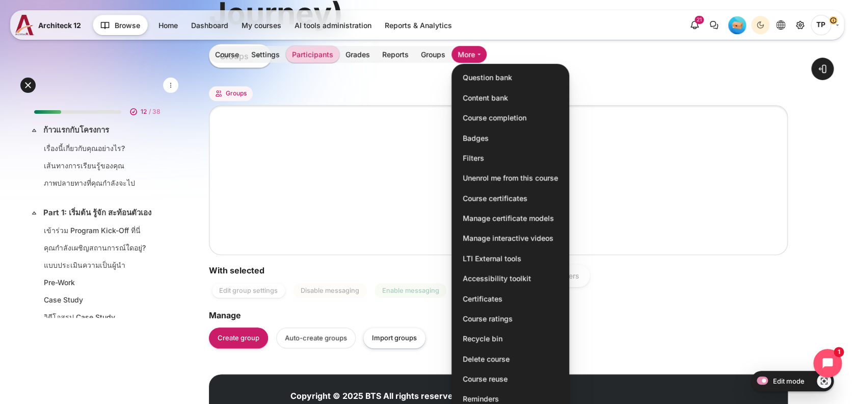
click at [726, 314] on div "Members of: Add/remove users" at bounding box center [644, 219] width 290 height 273
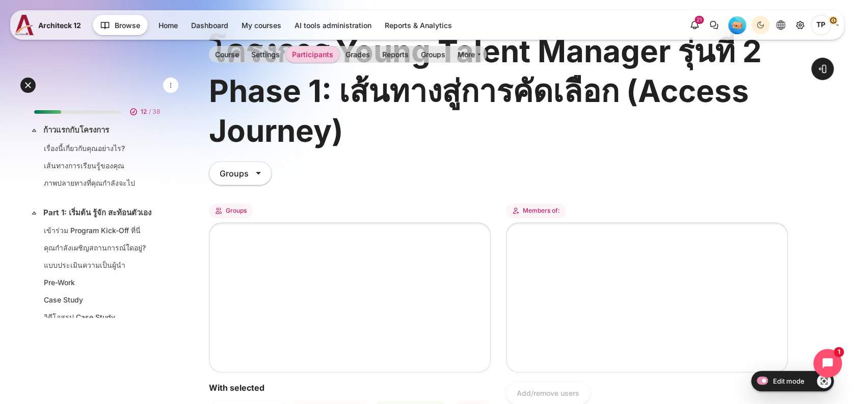
scroll to position [0, 0]
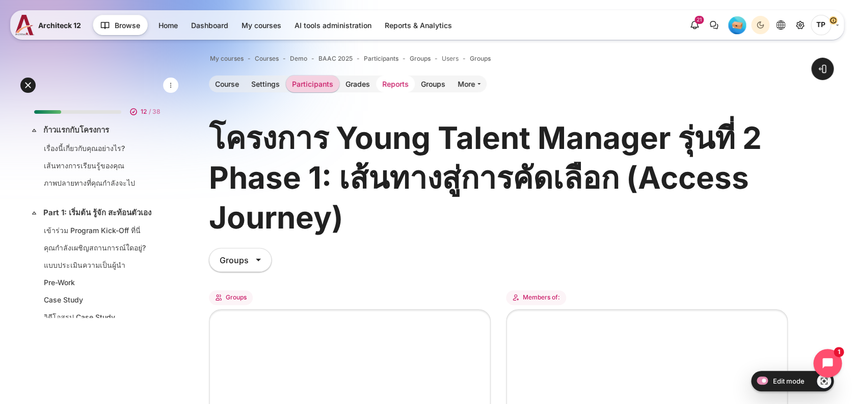
click at [392, 82] on link "Reports" at bounding box center [395, 83] width 39 height 17
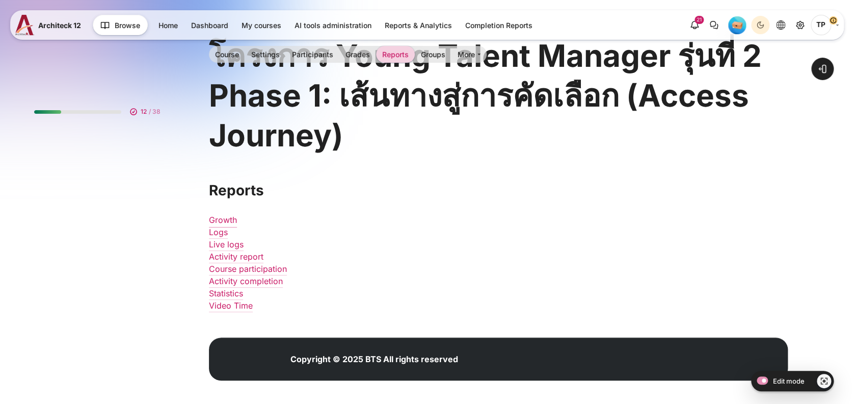
scroll to position [86, 0]
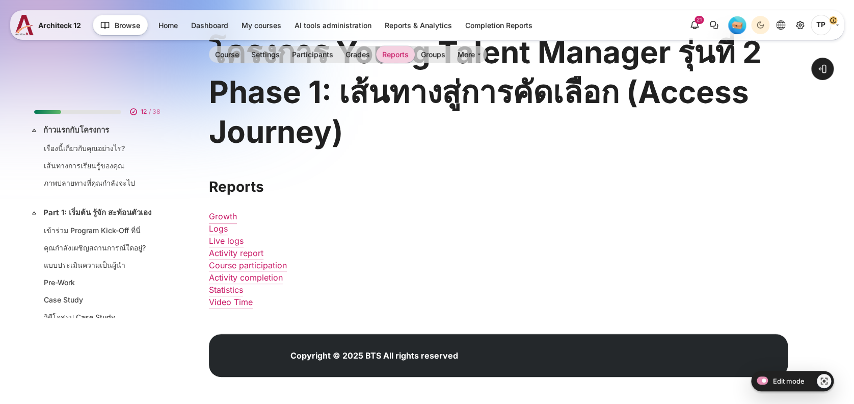
click at [216, 214] on link "Growth" at bounding box center [223, 216] width 28 height 10
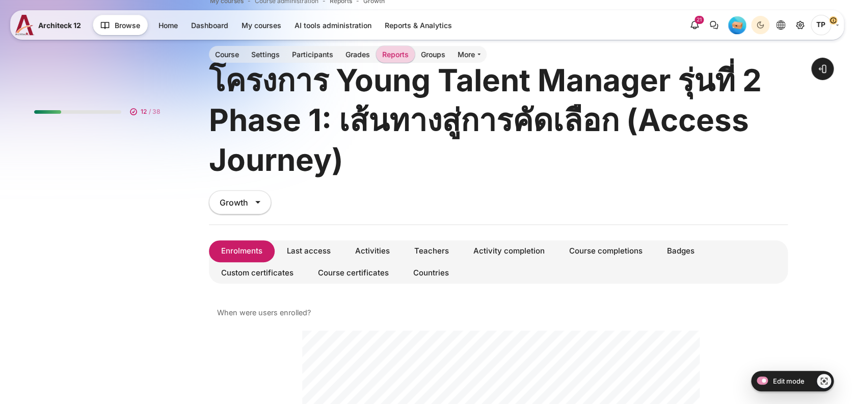
scroll to position [68, 0]
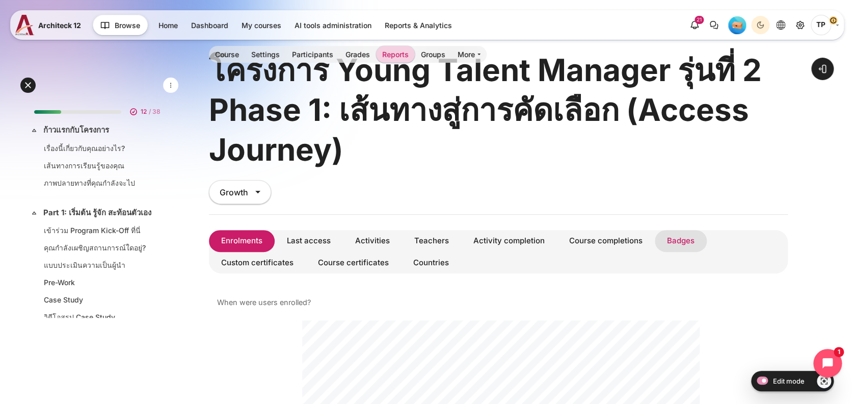
click at [673, 239] on link "Badges" at bounding box center [681, 241] width 52 height 22
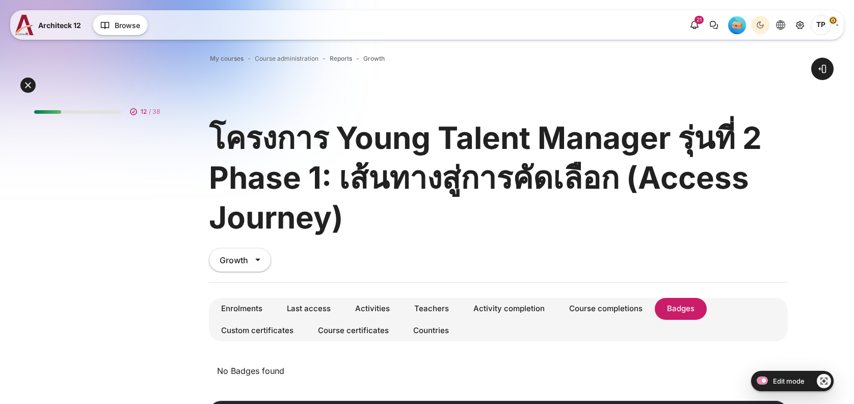
scroll to position [67, 0]
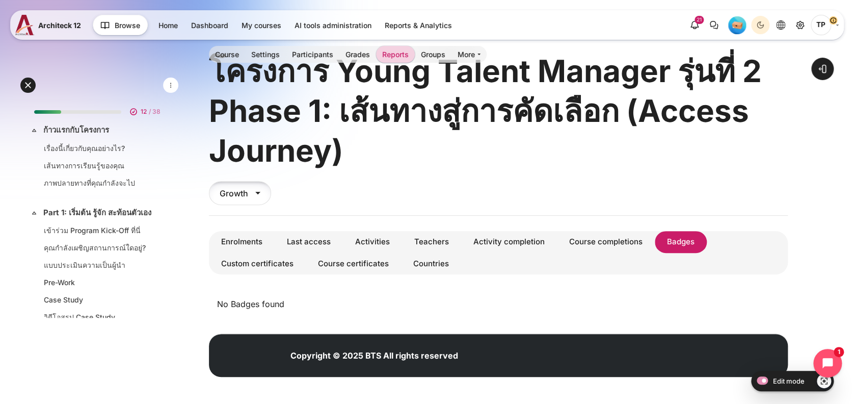
click at [241, 183] on div "Growth" at bounding box center [240, 193] width 62 height 24
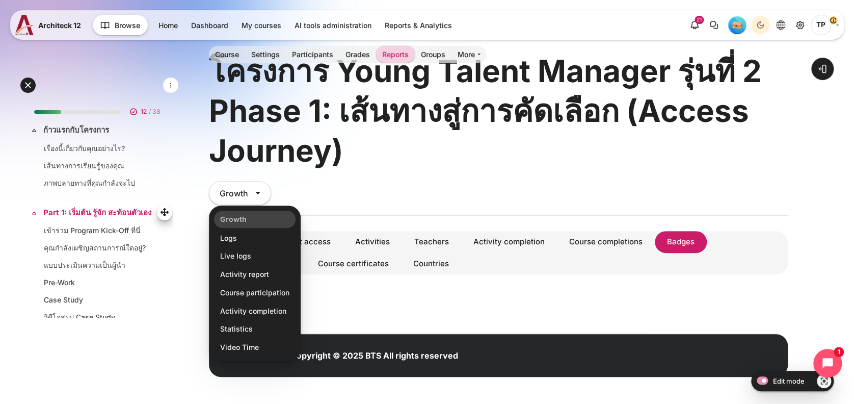
scroll to position [0, 0]
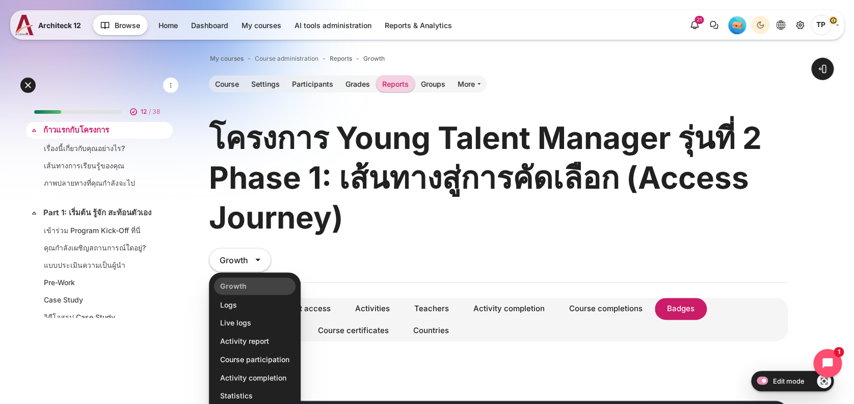
click at [94, 130] on link "ก้าวแรกกับโครงการ" at bounding box center [98, 130] width 110 height 12
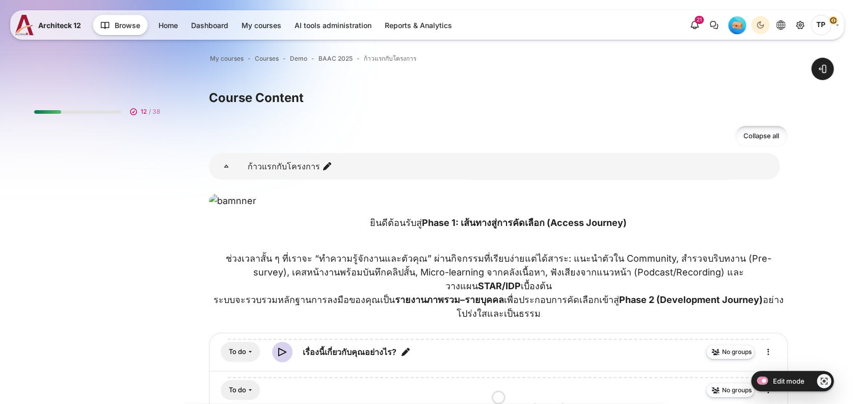
scroll to position [272, 0]
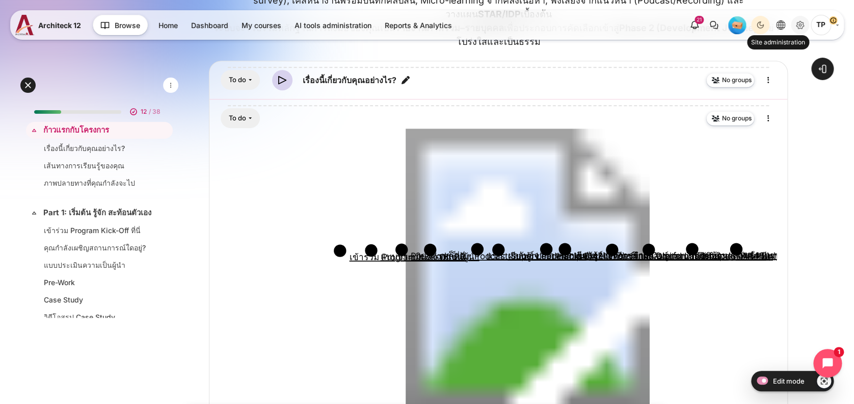
click at [797, 19] on icon "Site administration" at bounding box center [800, 25] width 12 height 12
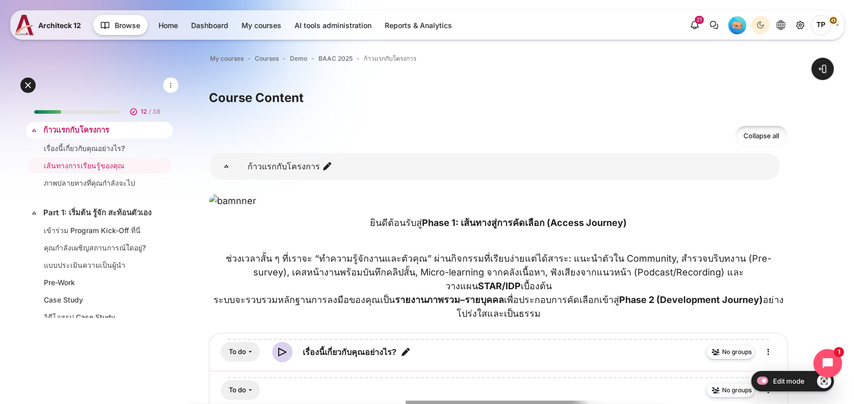
click at [80, 123] on div "Expand Collapse ก้าวแรกกับโครงการ Highlighted" at bounding box center [99, 130] width 147 height 17
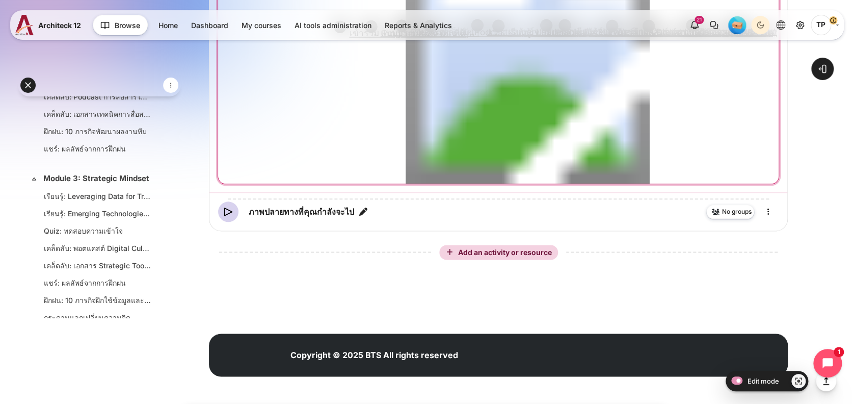
scroll to position [657, 0]
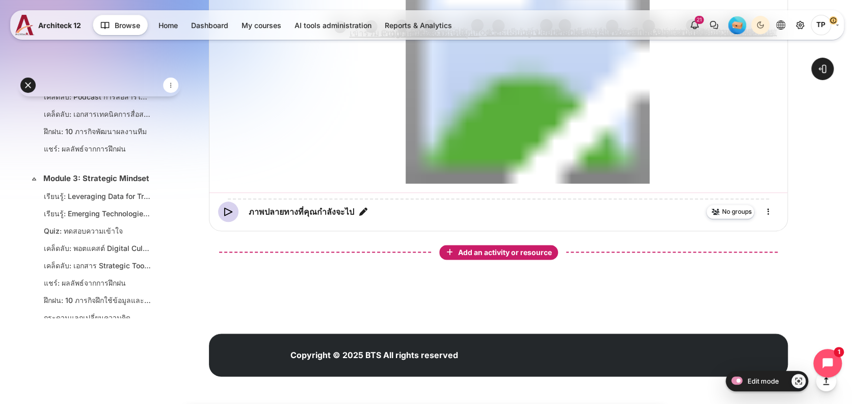
click at [465, 245] on button "Add an activity or resource" at bounding box center [498, 252] width 119 height 15
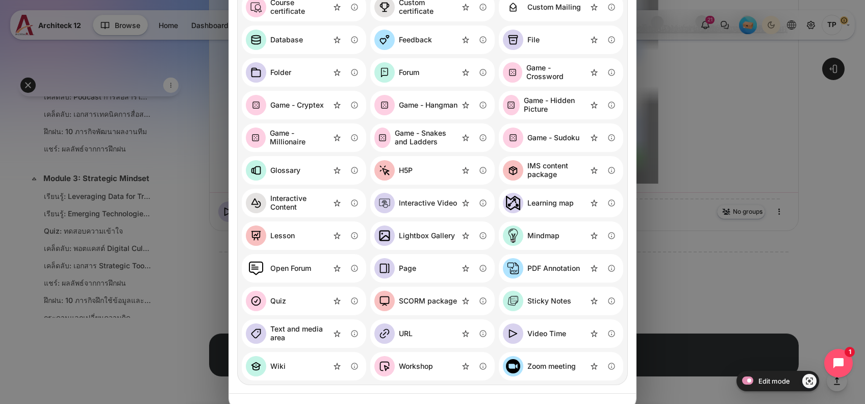
scroll to position [200, 0]
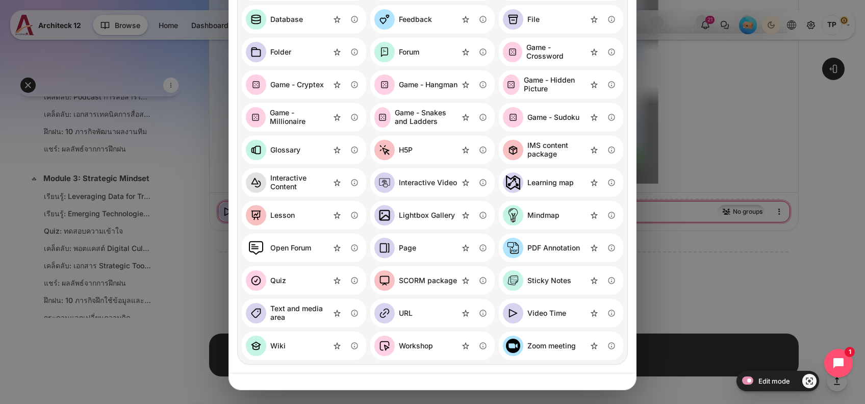
drag, startPoint x: 717, startPoint y: 212, endPoint x: 708, endPoint y: 212, distance: 8.7
click at [717, 218] on div "Add an activity or resource Search for activities by name or description Clear …" at bounding box center [432, 202] width 865 height 404
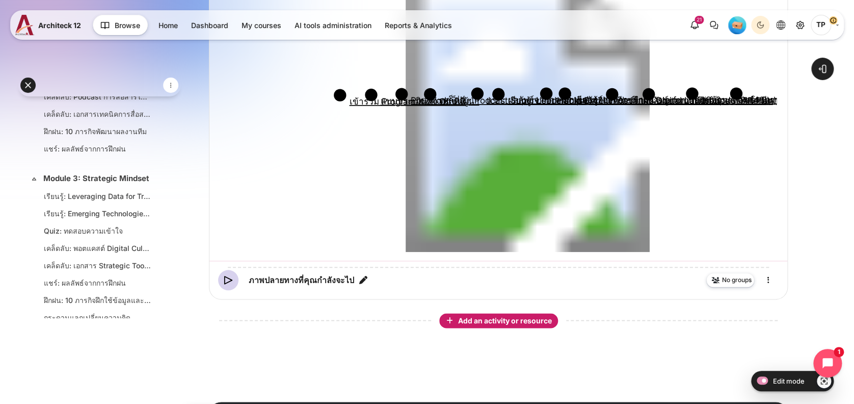
scroll to position [113, 0]
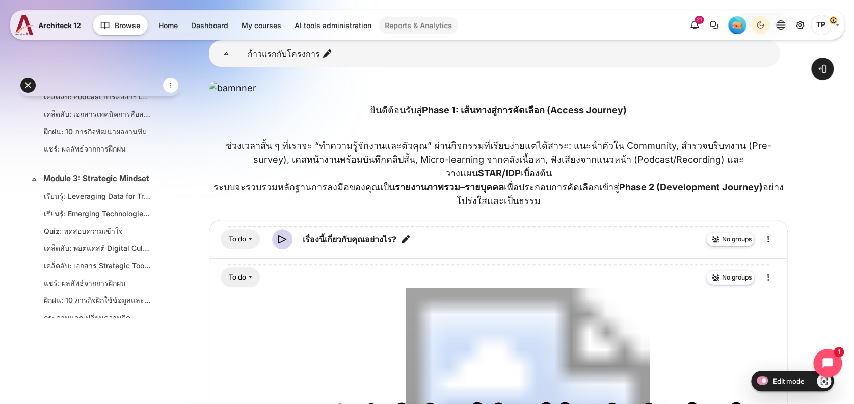
click at [387, 29] on link "Reports & Analytics" at bounding box center [419, 25] width 80 height 17
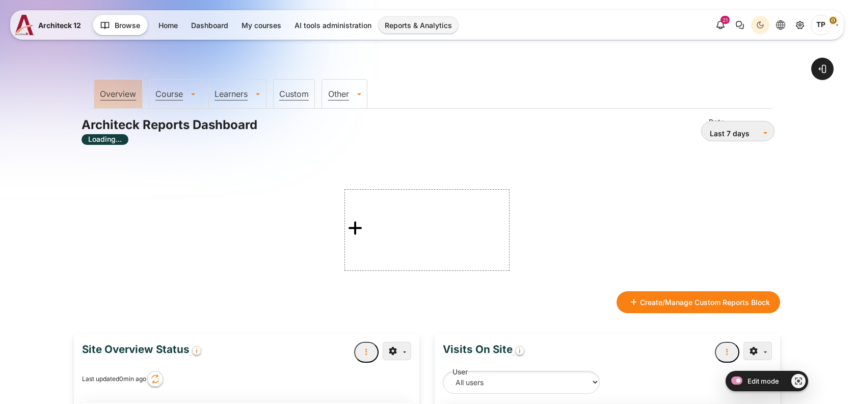
scroll to position [476, 0]
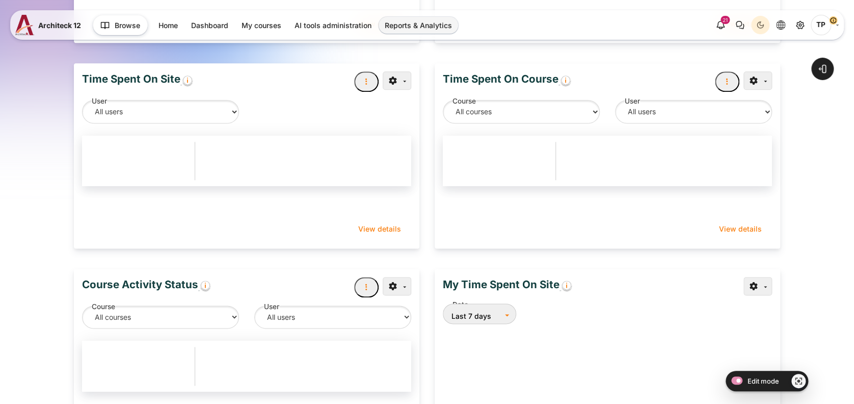
type input "[DATE]"
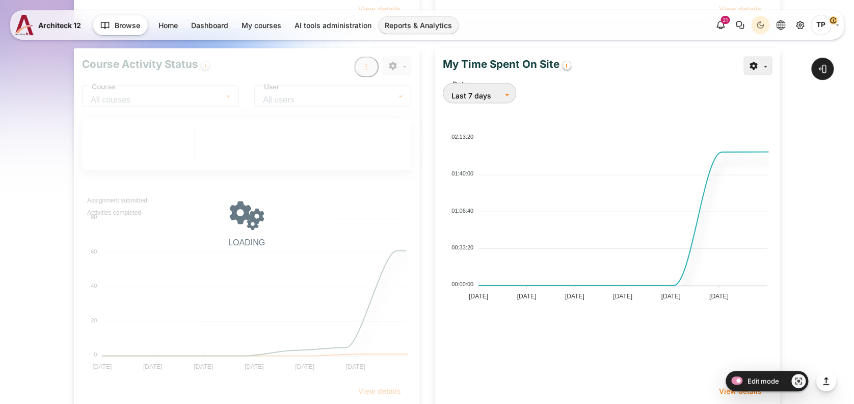
scroll to position [0, 0]
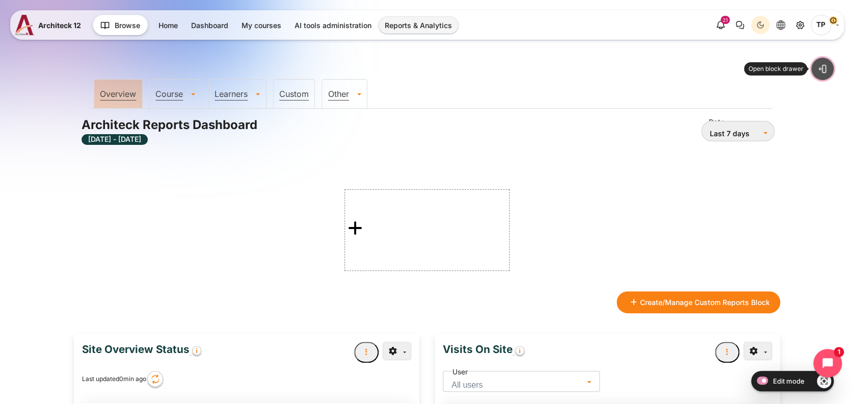
click at [827, 61] on button "Open block drawer" at bounding box center [823, 69] width 22 height 22
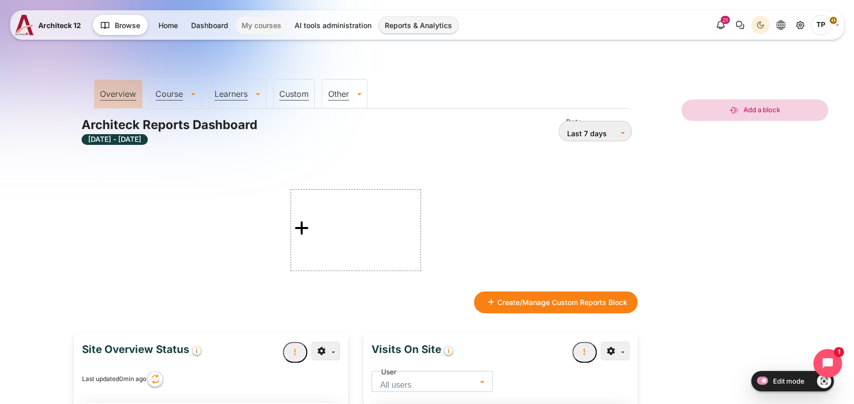
click at [819, 28] on span "TP" at bounding box center [821, 25] width 20 height 20
click at [231, 32] on link "Dashboard" at bounding box center [209, 25] width 49 height 17
click at [277, 23] on link "My courses" at bounding box center [262, 25] width 52 height 17
click at [269, 24] on link "My courses" at bounding box center [262, 25] width 52 height 17
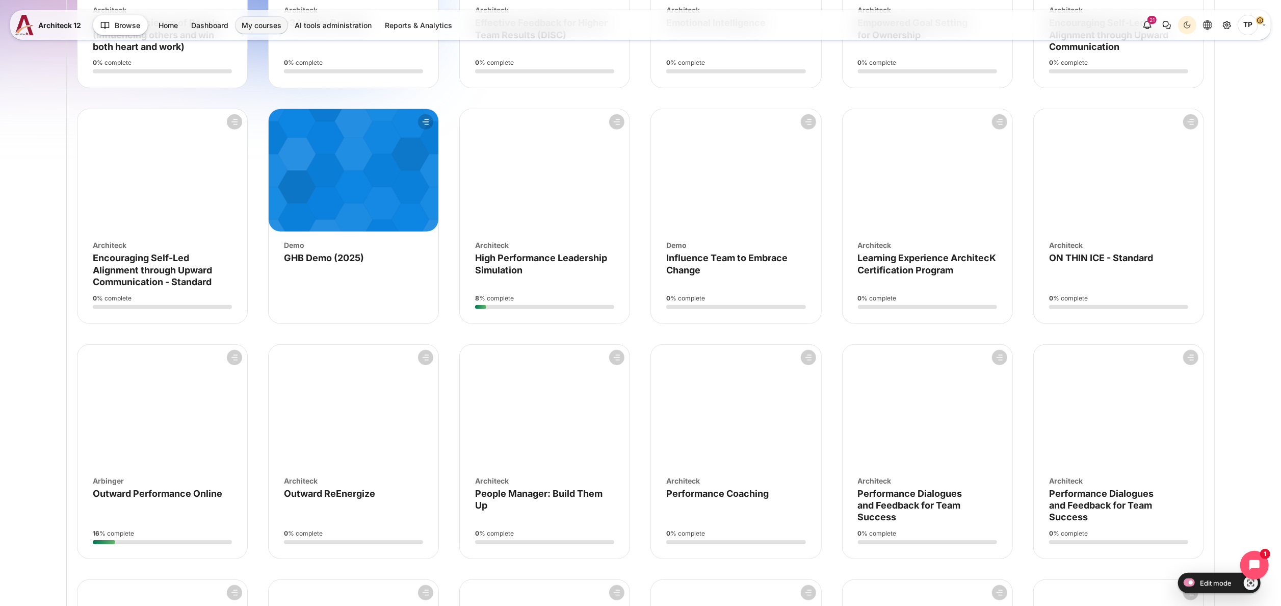
scroll to position [816, 0]
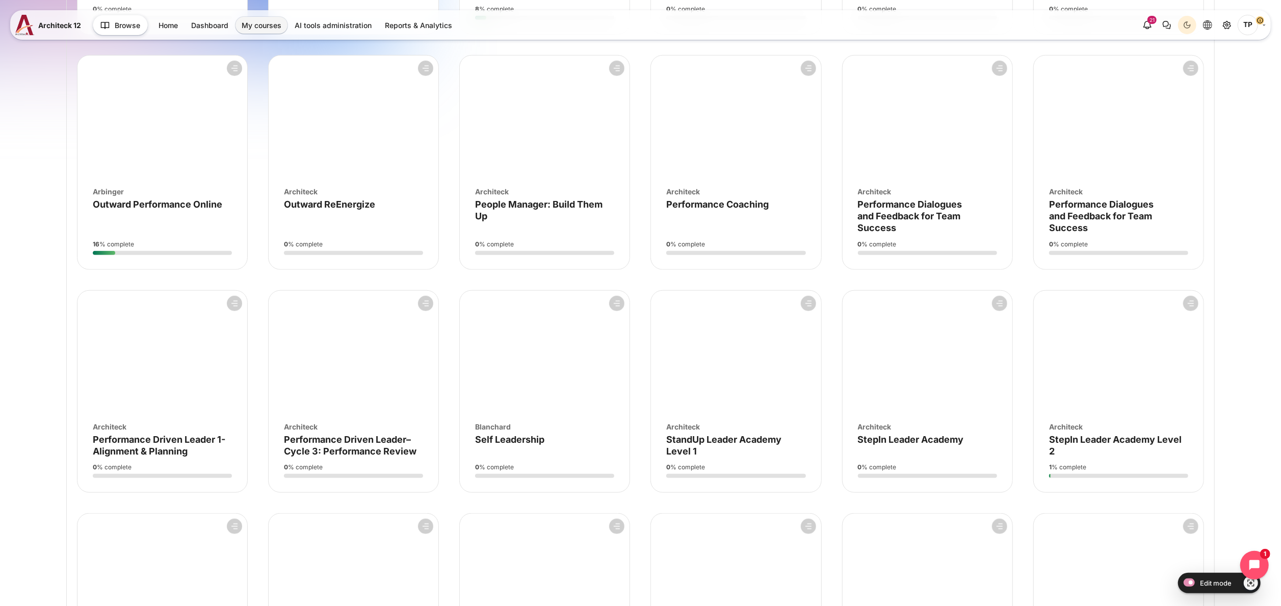
click at [150, 194] on div "Course image [GEOGRAPHIC_DATA]" at bounding box center [162, 191] width 139 height 11
click at [145, 200] on span "Outward Performance Online" at bounding box center [157, 204] width 129 height 11
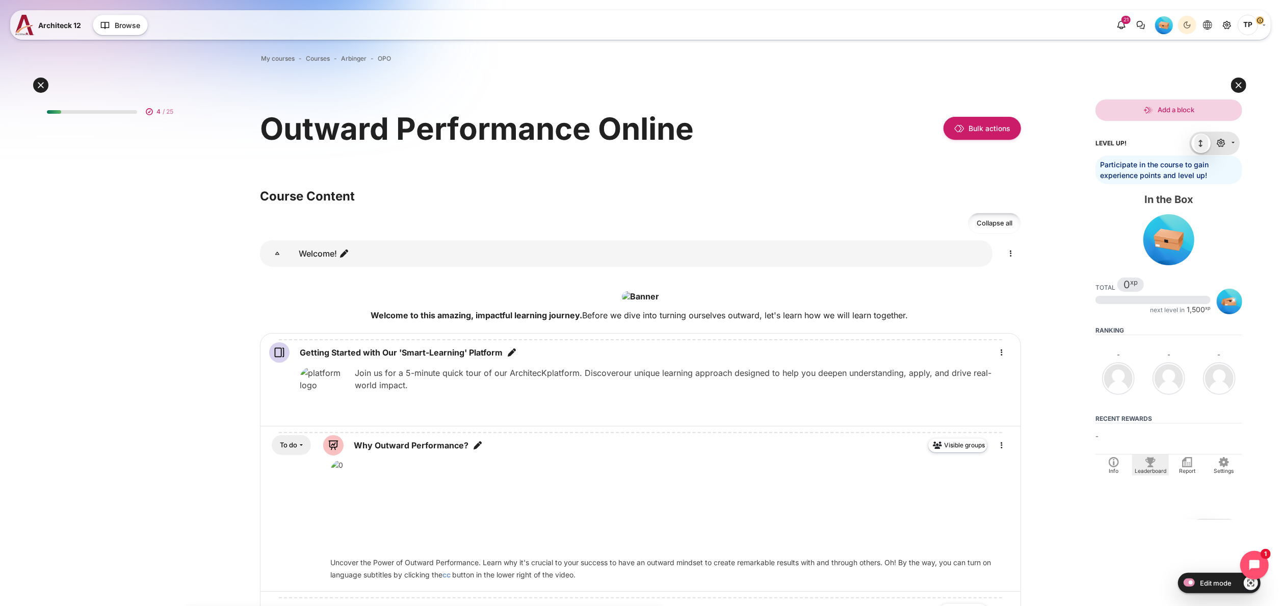
click at [1157, 465] on div "Blocks" at bounding box center [1151, 462] width 32 height 10
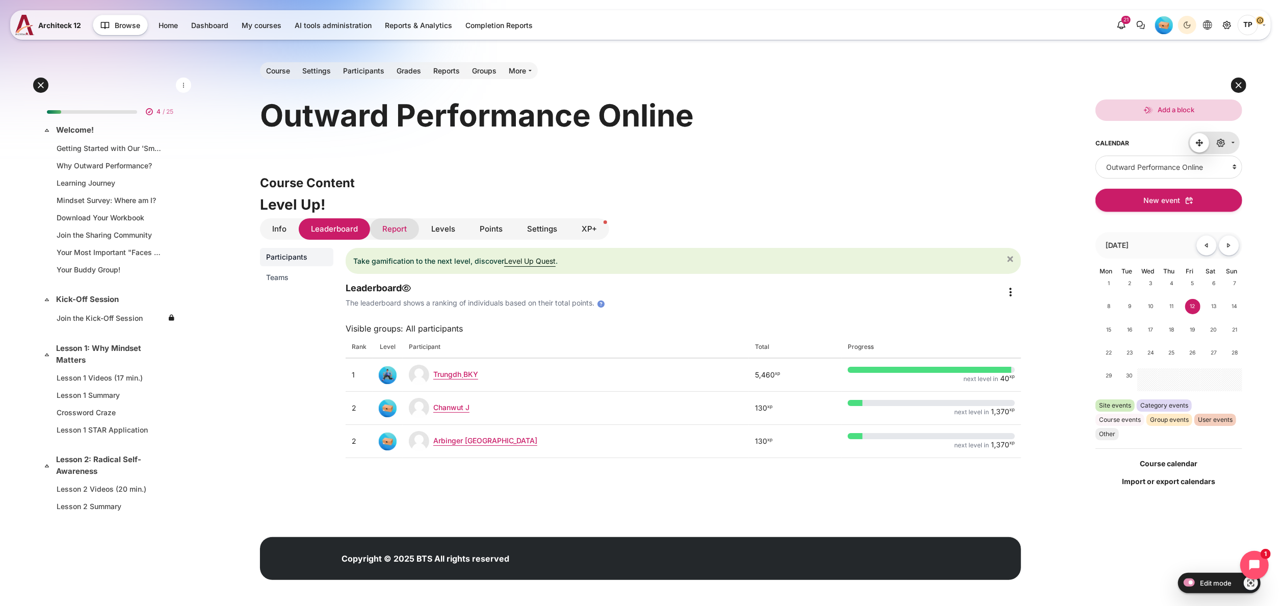
click at [400, 226] on link "Report" at bounding box center [394, 229] width 49 height 22
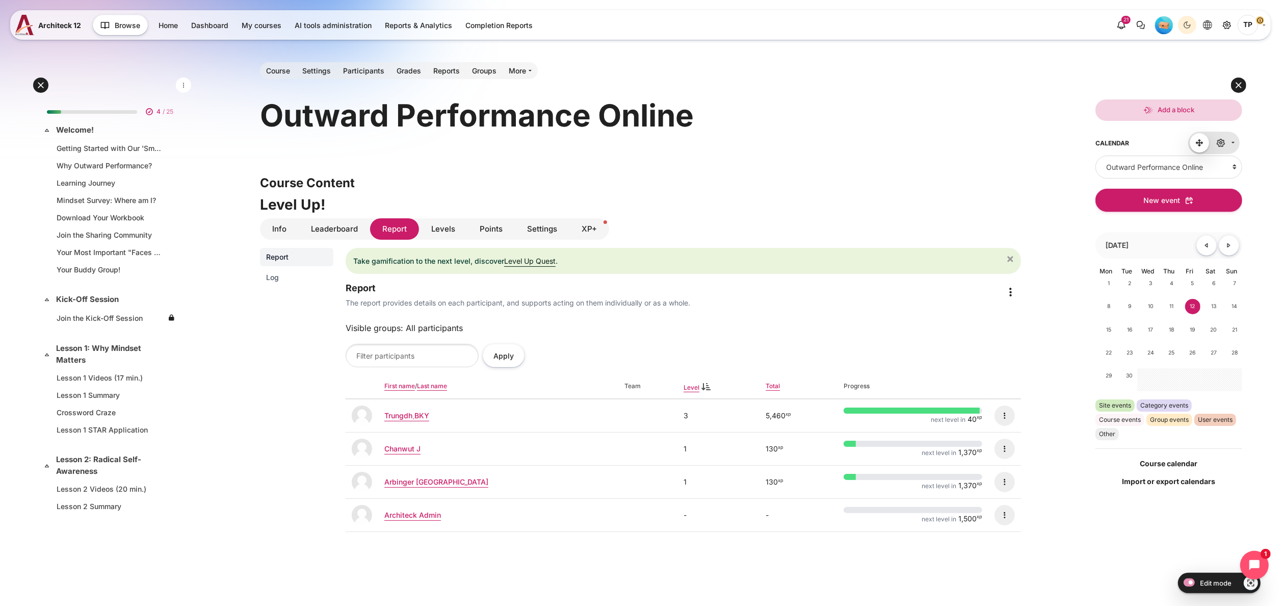
click at [1010, 292] on icon "Content" at bounding box center [1011, 292] width 3 height 18
click at [285, 278] on span "Log" at bounding box center [297, 277] width 63 height 10
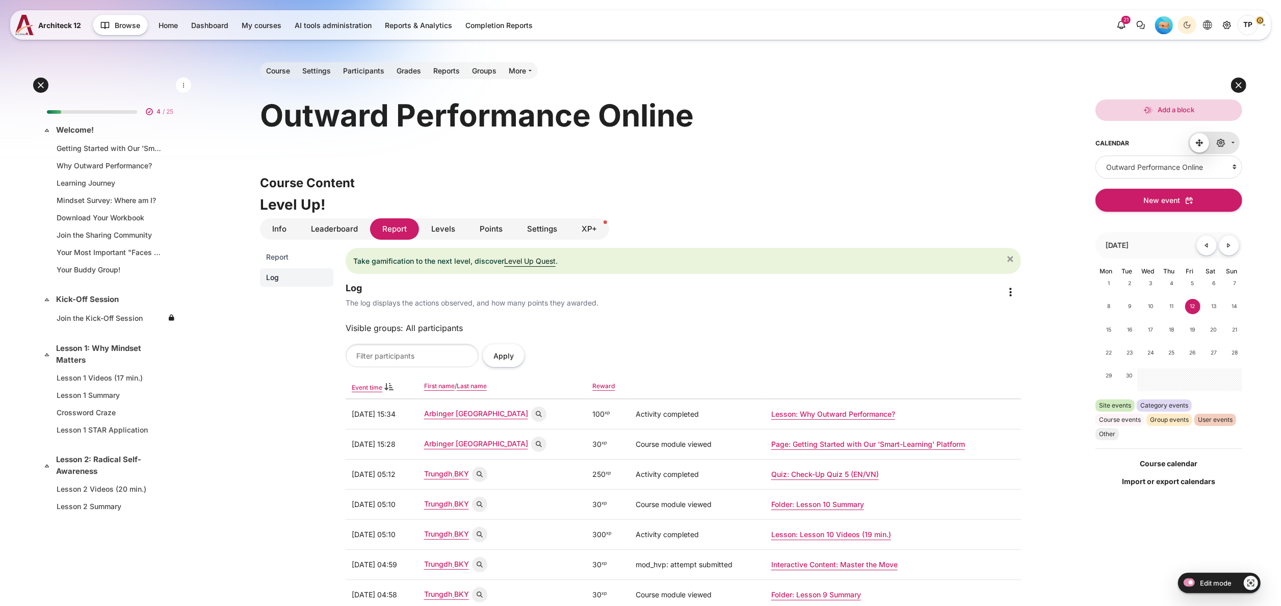
click at [290, 255] on span "Report" at bounding box center [297, 257] width 63 height 10
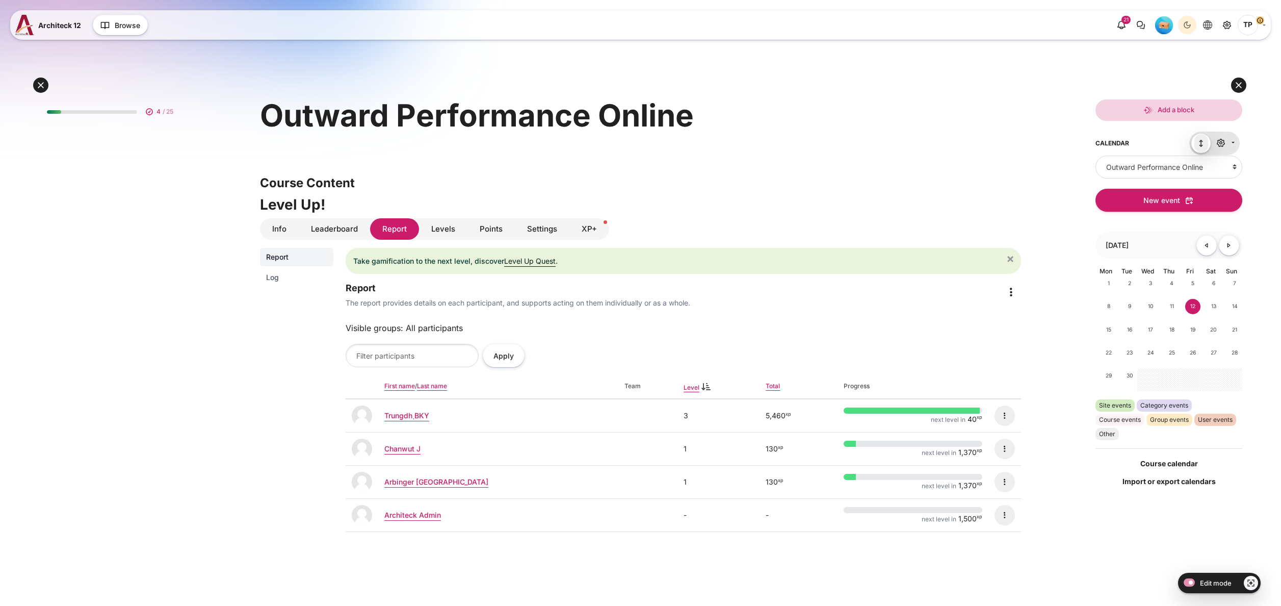
click at [283, 274] on span "Log" at bounding box center [297, 277] width 63 height 10
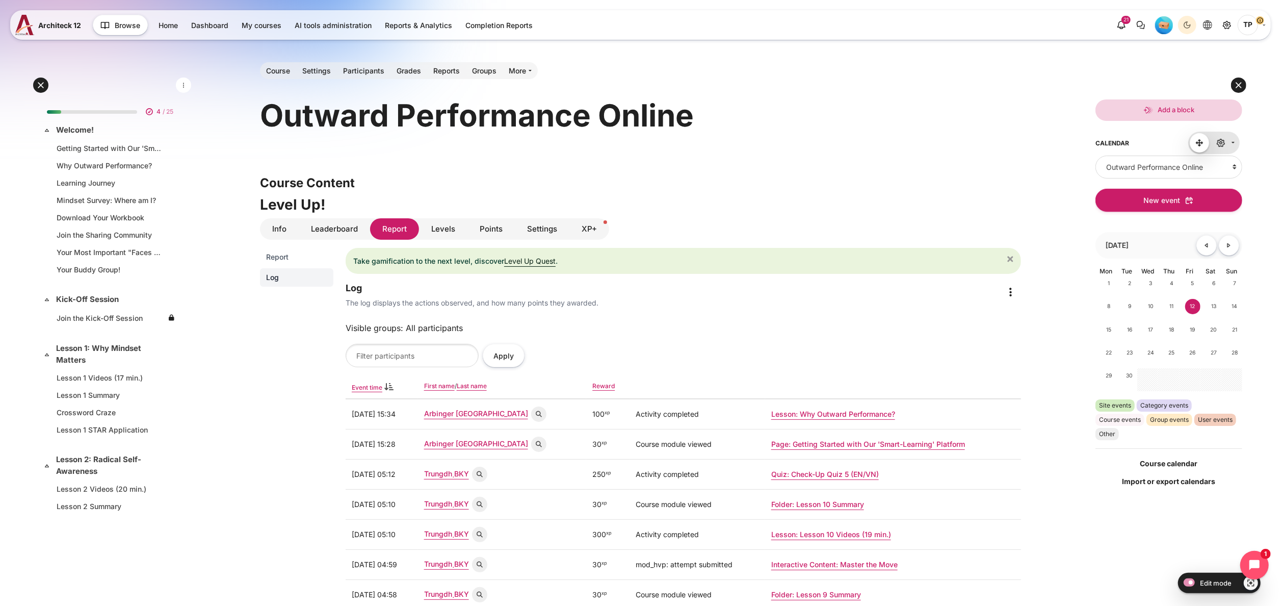
click at [309, 253] on span "Report" at bounding box center [297, 257] width 63 height 10
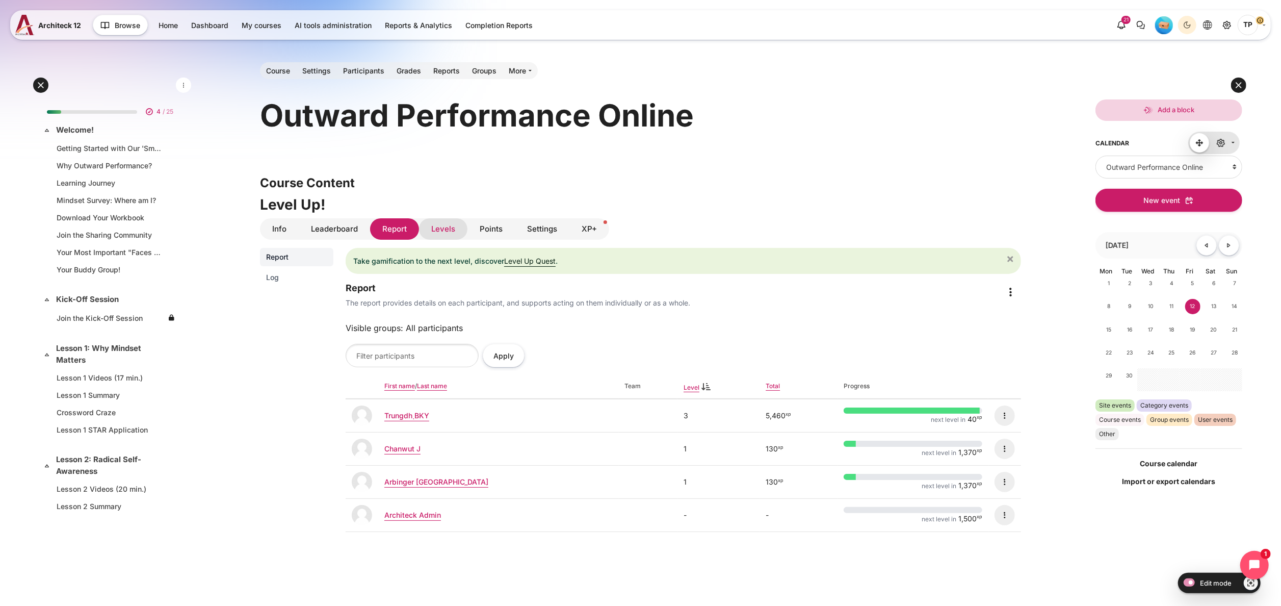
click at [437, 228] on link "Levels" at bounding box center [443, 229] width 48 height 22
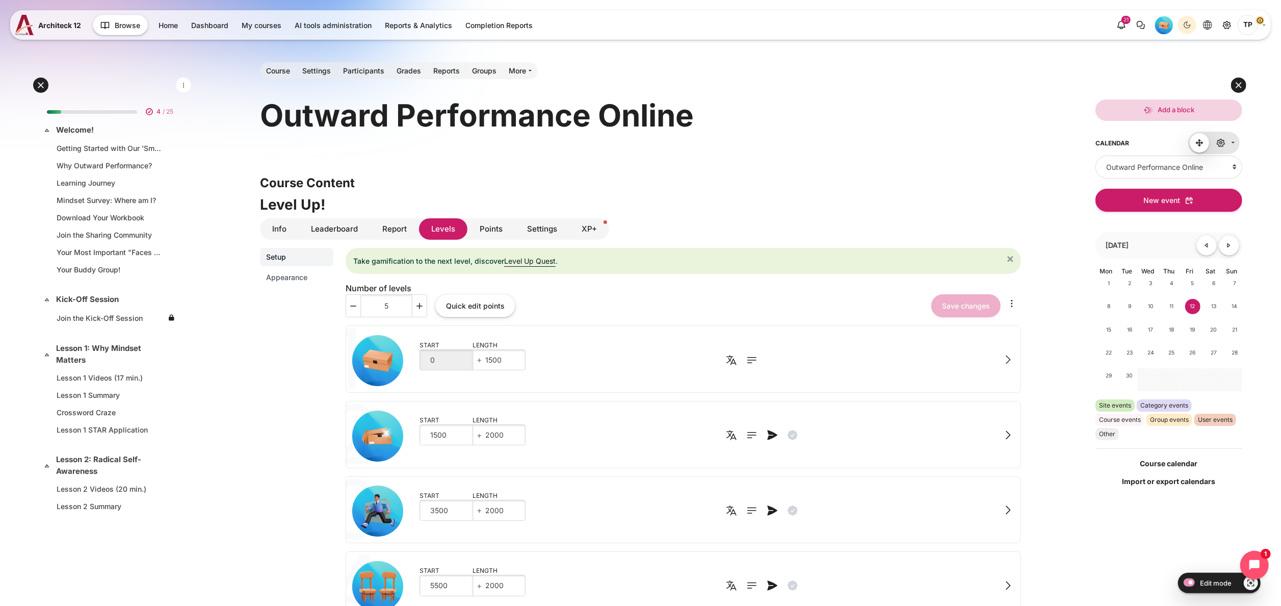
click at [271, 278] on span "Appearance" at bounding box center [297, 277] width 63 height 10
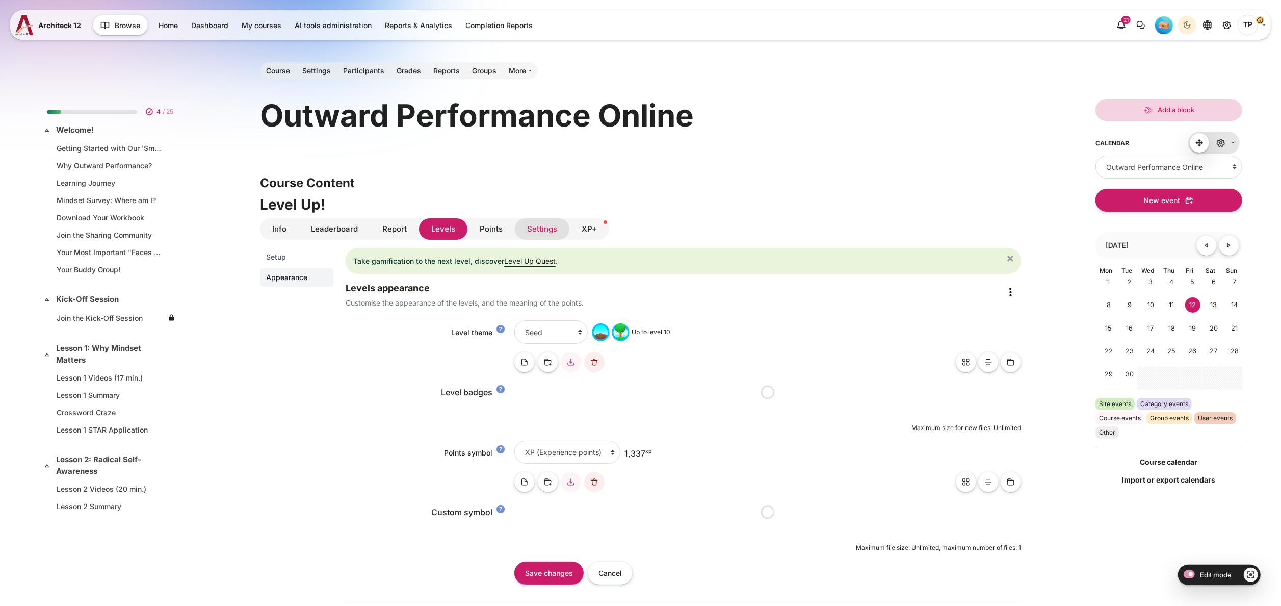
click at [541, 227] on link "Settings" at bounding box center [542, 229] width 55 height 22
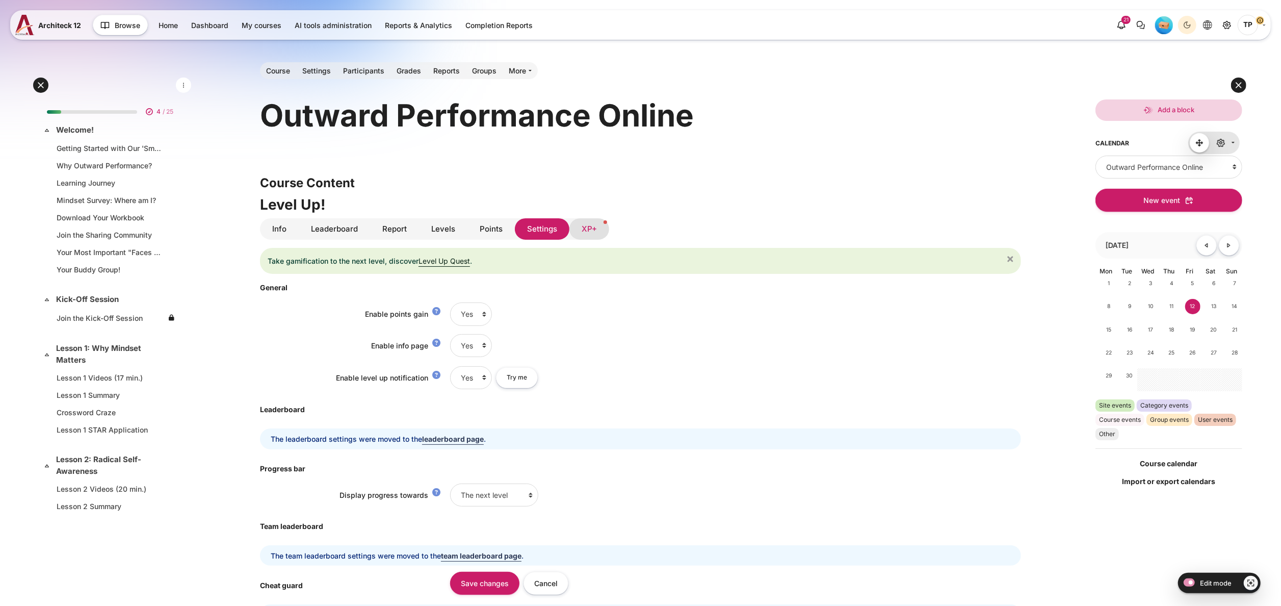
click at [588, 225] on link "XP+ New" at bounding box center [589, 229] width 40 height 22
